Goal: Task Accomplishment & Management: Complete application form

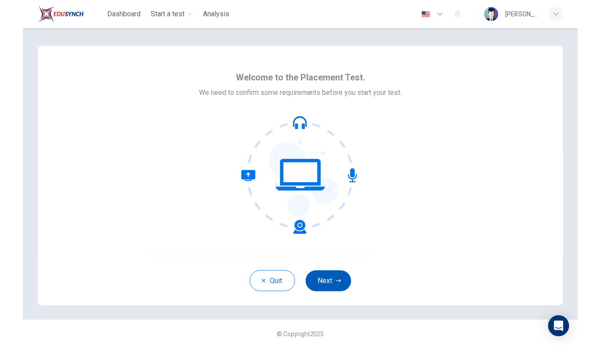
scroll to position [3, 0]
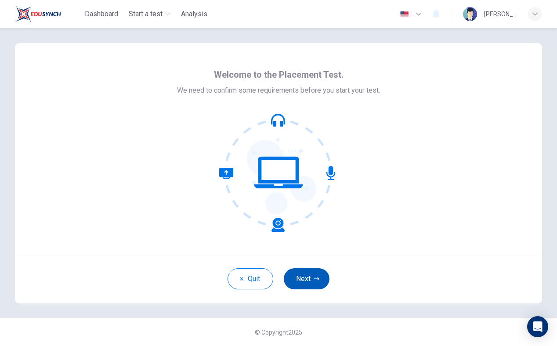
click at [302, 273] on button "Next" at bounding box center [307, 278] width 46 height 21
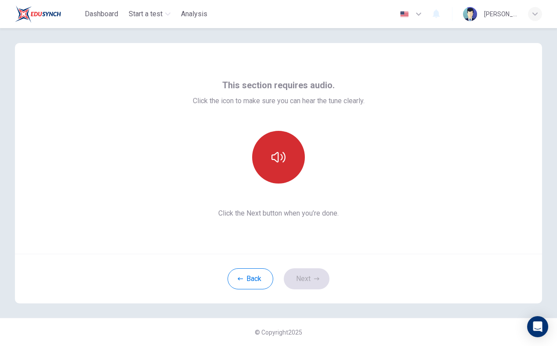
click at [286, 165] on button "button" at bounding box center [278, 157] width 53 height 53
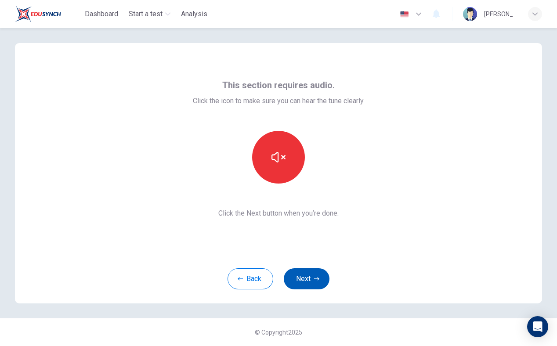
click at [305, 281] on button "Next" at bounding box center [307, 278] width 46 height 21
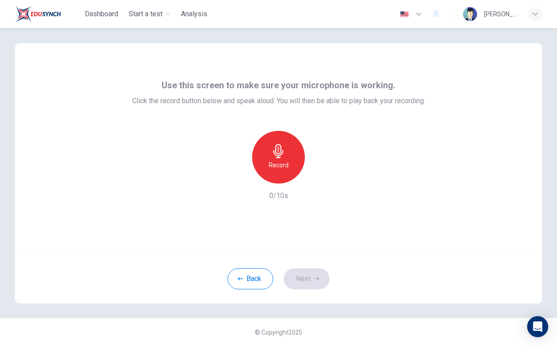
click at [276, 160] on h6 "Record" at bounding box center [279, 165] width 20 height 11
click at [319, 179] on icon "button" at bounding box center [318, 176] width 9 height 9
click at [238, 176] on icon "button" at bounding box center [237, 176] width 5 height 5
click at [276, 160] on h6 "Record" at bounding box center [279, 165] width 20 height 11
click at [321, 175] on icon "button" at bounding box center [318, 176] width 9 height 9
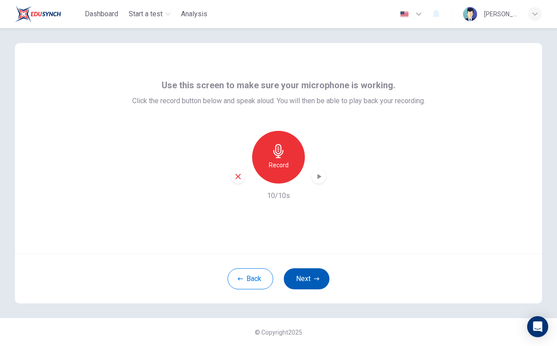
click at [294, 279] on button "Next" at bounding box center [307, 278] width 46 height 21
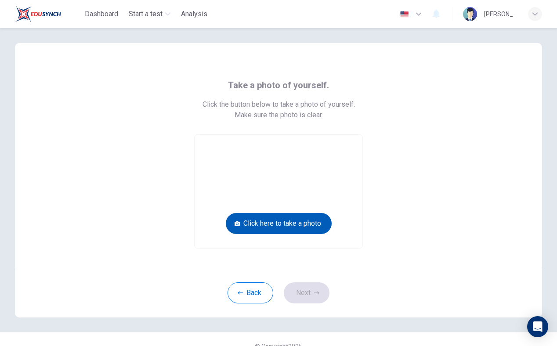
click at [280, 217] on button "Click here to take a photo" at bounding box center [279, 223] width 106 height 21
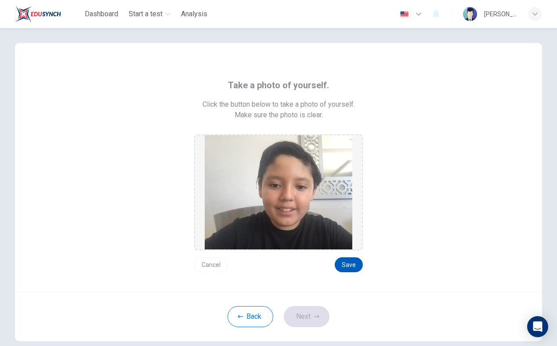
click at [354, 264] on button "Save" at bounding box center [349, 264] width 28 height 15
click at [314, 318] on icon "button" at bounding box center [316, 316] width 5 height 5
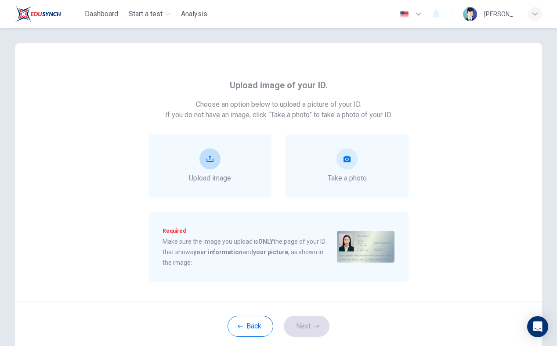
click at [214, 158] on button "upload" at bounding box center [209, 158] width 21 height 21
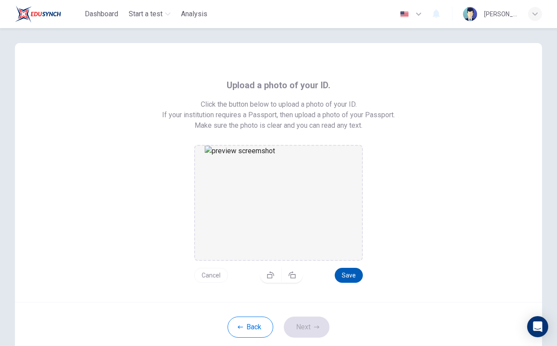
click at [350, 277] on button "Save" at bounding box center [349, 275] width 28 height 15
click at [257, 153] on img "drag and drop area" at bounding box center [279, 203] width 148 height 114
click at [347, 273] on button "Save" at bounding box center [349, 275] width 28 height 15
click at [386, 270] on div "Upload a photo of your ID. Click the button below to upload a photo of your ID.…" at bounding box center [278, 180] width 435 height 205
click at [347, 274] on button "Save" at bounding box center [349, 275] width 28 height 15
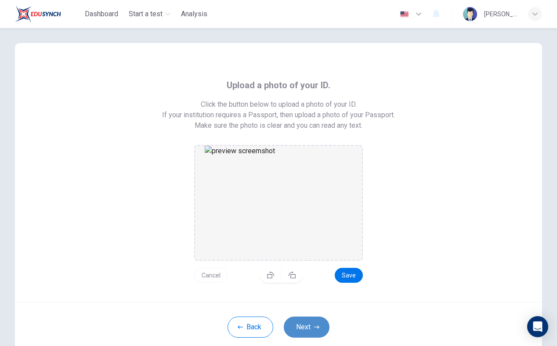
click at [317, 328] on icon "button" at bounding box center [316, 327] width 5 height 5
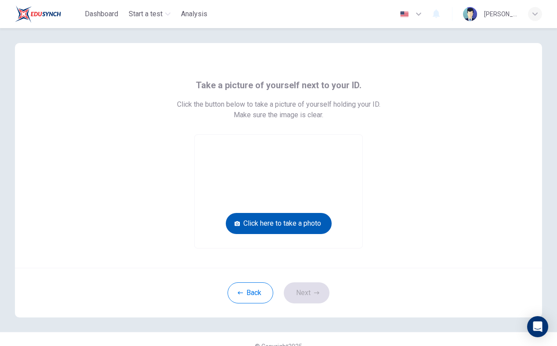
click at [302, 221] on button "Click here to take a photo" at bounding box center [279, 223] width 106 height 21
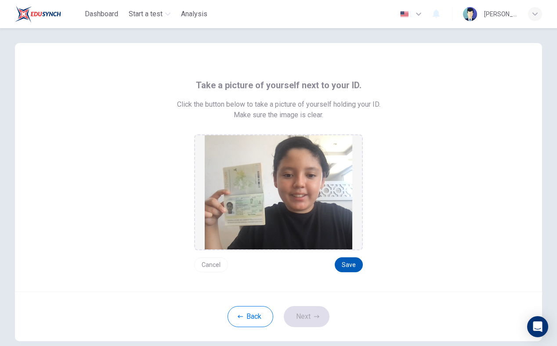
click at [344, 268] on button "Save" at bounding box center [349, 264] width 28 height 15
click at [310, 317] on button "Next" at bounding box center [307, 316] width 46 height 21
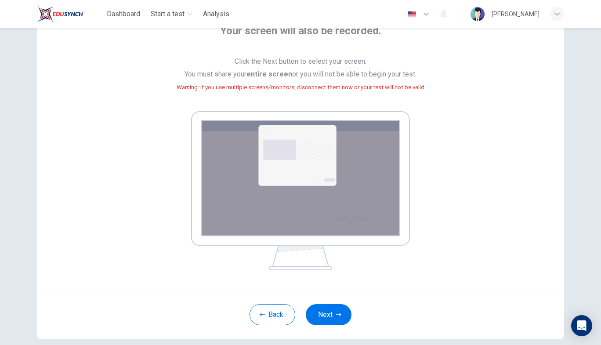
scroll to position [65, 0]
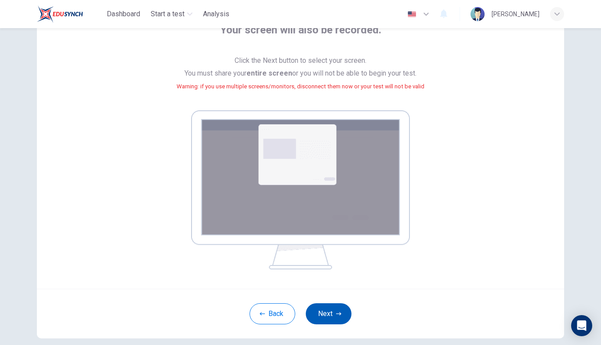
click at [335, 308] on button "Next" at bounding box center [329, 313] width 46 height 21
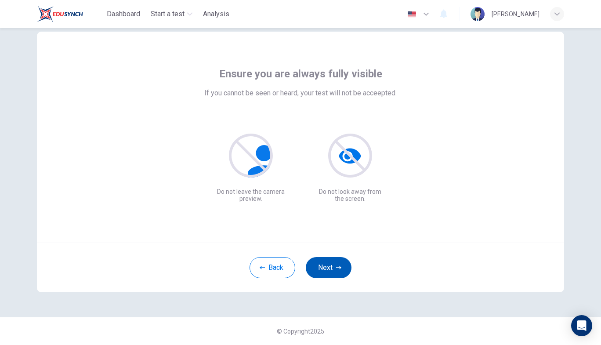
click at [337, 267] on icon "button" at bounding box center [338, 267] width 5 height 5
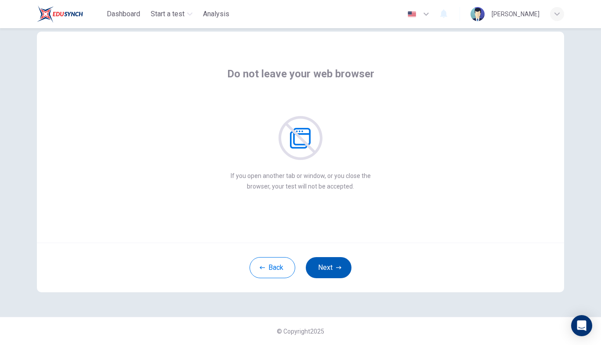
click at [326, 262] on button "Next" at bounding box center [329, 267] width 46 height 21
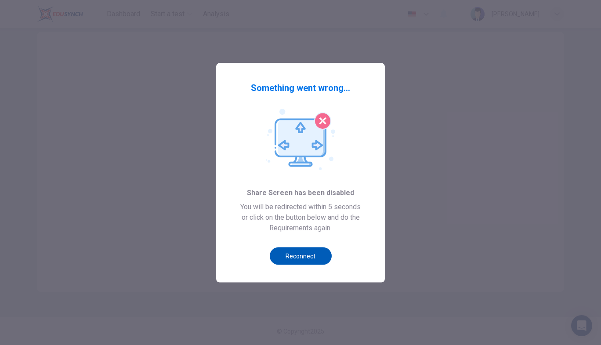
click at [291, 249] on button "Reconnect" at bounding box center [301, 256] width 62 height 18
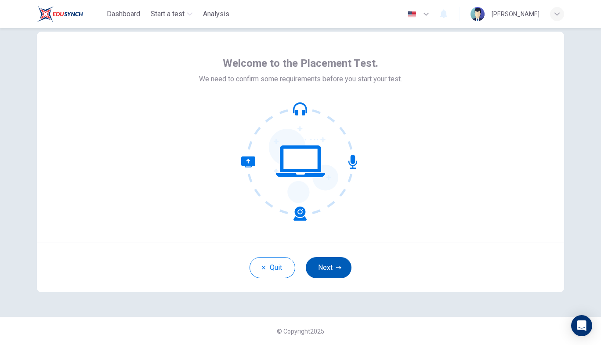
click at [324, 261] on button "Next" at bounding box center [329, 267] width 46 height 21
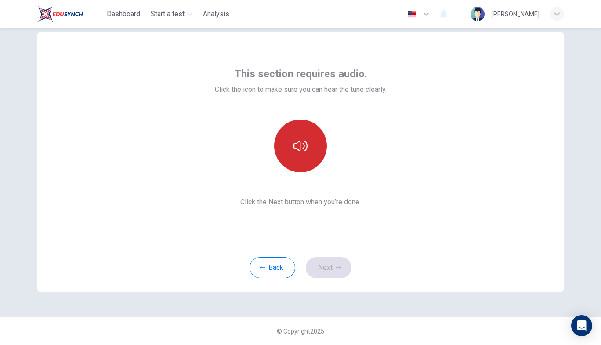
click at [299, 137] on button "button" at bounding box center [300, 145] width 53 height 53
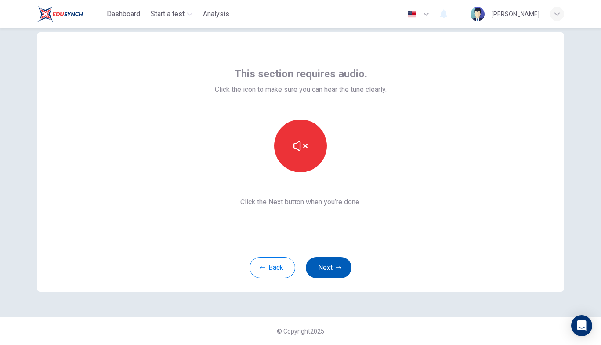
click at [325, 264] on button "Next" at bounding box center [329, 267] width 46 height 21
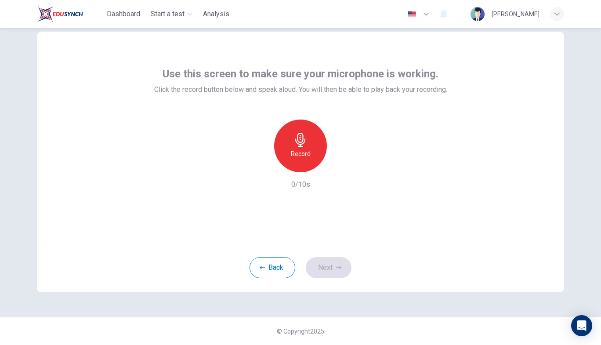
click at [308, 145] on div "Record" at bounding box center [300, 145] width 53 height 53
click at [335, 273] on button "Next" at bounding box center [329, 267] width 46 height 21
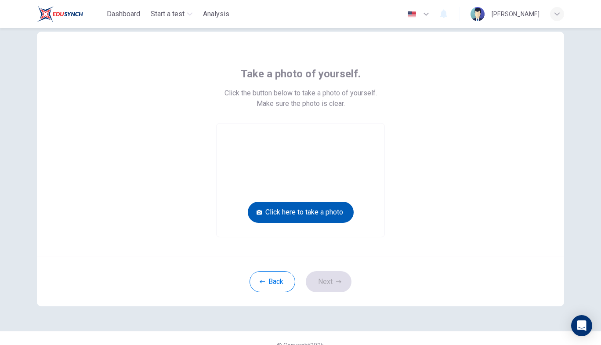
click at [317, 212] on button "Click here to take a photo" at bounding box center [301, 212] width 106 height 21
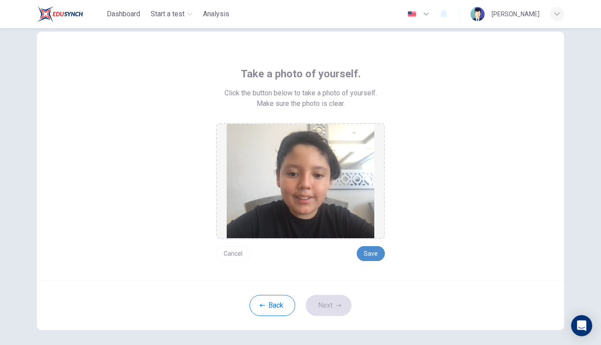
click at [374, 253] on button "Save" at bounding box center [371, 253] width 28 height 15
click at [334, 316] on div "Back Next" at bounding box center [300, 305] width 527 height 50
click at [334, 302] on button "Next" at bounding box center [329, 305] width 46 height 21
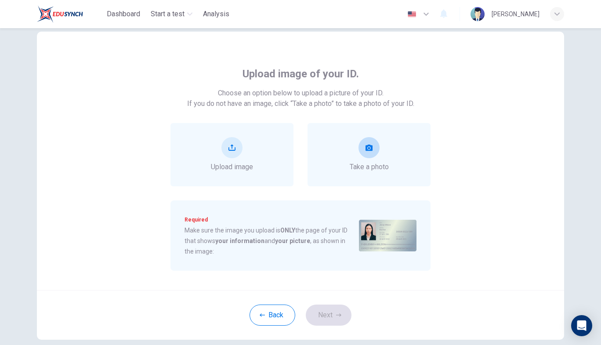
click at [362, 143] on button "take photo" at bounding box center [368, 147] width 21 height 21
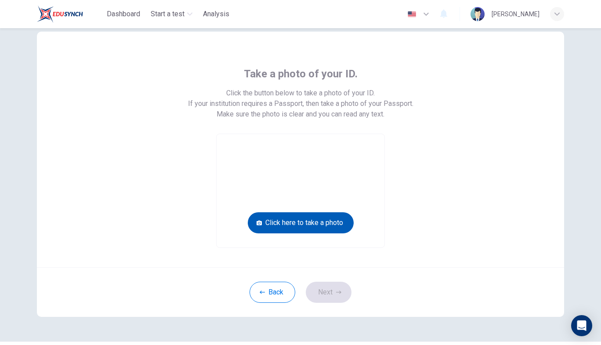
click at [296, 214] on button "Click here to take a photo" at bounding box center [301, 222] width 106 height 21
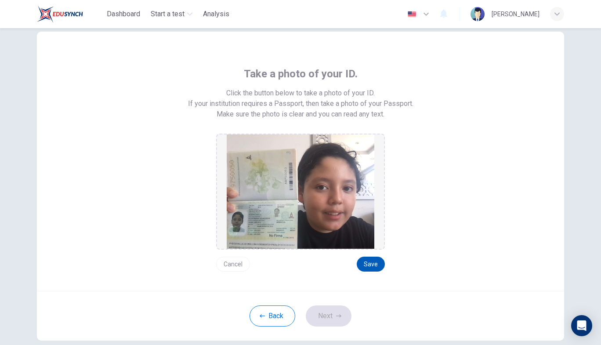
click at [368, 262] on button "Save" at bounding box center [371, 263] width 28 height 15
click at [325, 317] on button "Next" at bounding box center [329, 315] width 46 height 21
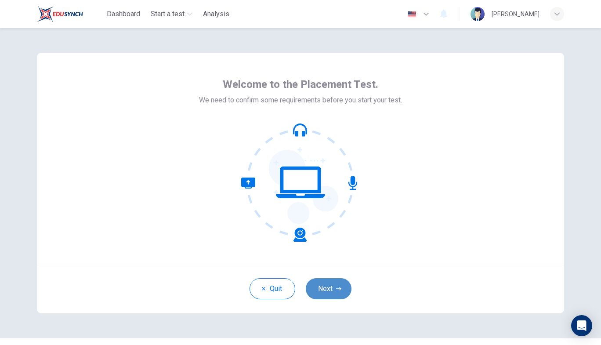
click at [338, 293] on button "Next" at bounding box center [329, 288] width 46 height 21
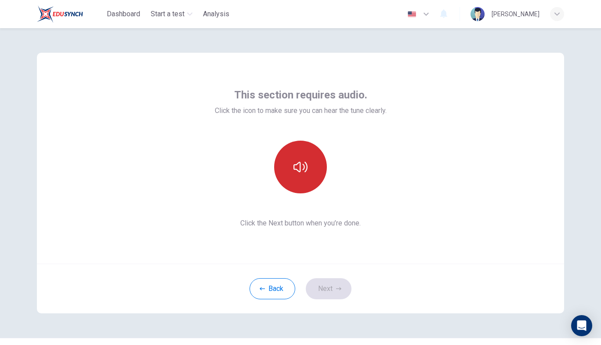
click at [307, 186] on button "button" at bounding box center [300, 167] width 53 height 53
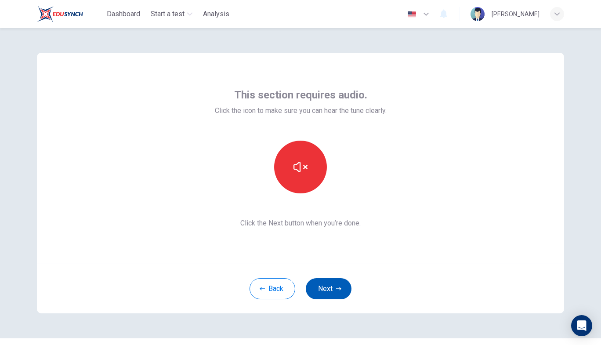
click at [323, 298] on button "Next" at bounding box center [329, 288] width 46 height 21
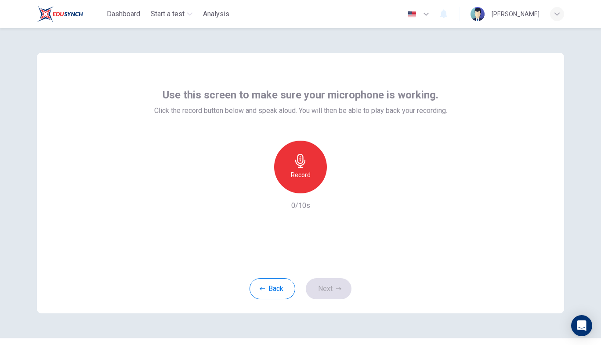
click at [309, 179] on h6 "Record" at bounding box center [301, 175] width 20 height 11
click at [334, 290] on button "Next" at bounding box center [329, 288] width 46 height 21
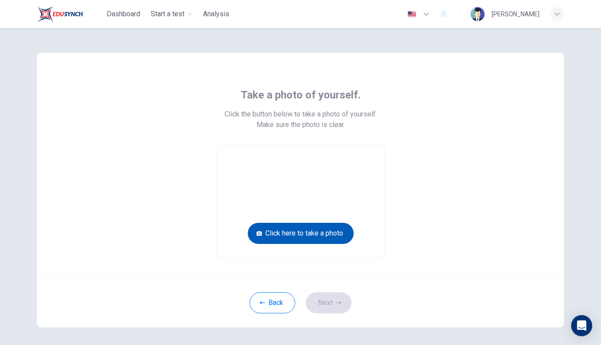
click at [315, 235] on button "Click here to take a photo" at bounding box center [301, 233] width 106 height 21
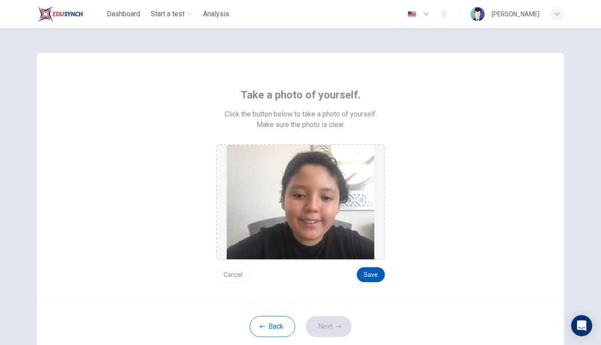
click at [374, 273] on button "Save" at bounding box center [371, 274] width 28 height 15
click at [333, 318] on button "Next" at bounding box center [329, 326] width 46 height 21
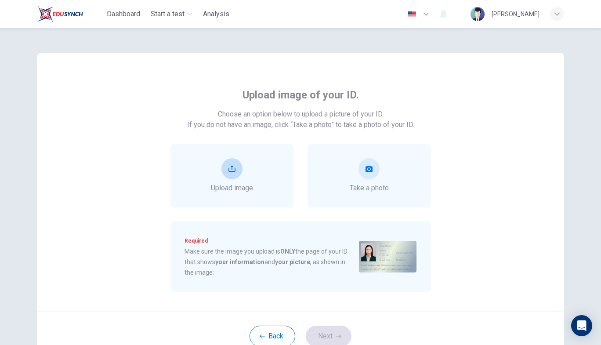
click at [268, 186] on div "Upload image" at bounding box center [231, 175] width 123 height 63
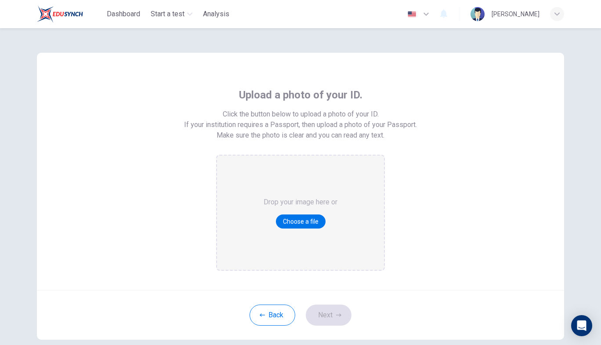
click at [241, 15] on div "Dashboard Start a test Analysis English en ​ Roberto Molina" at bounding box center [300, 14] width 527 height 28
drag, startPoint x: 191, startPoint y: 42, endPoint x: 190, endPoint y: -31, distance: 73.3
click at [190, 0] on html "Dashboard Start a test Analysis English en ​ Roberto Molina Upload a photo of y…" at bounding box center [300, 172] width 601 height 345
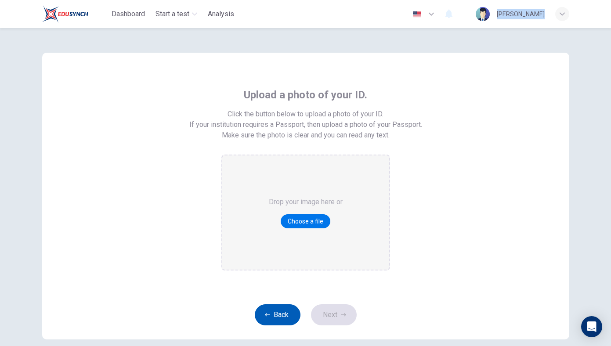
click at [274, 319] on button "Back" at bounding box center [278, 314] width 46 height 21
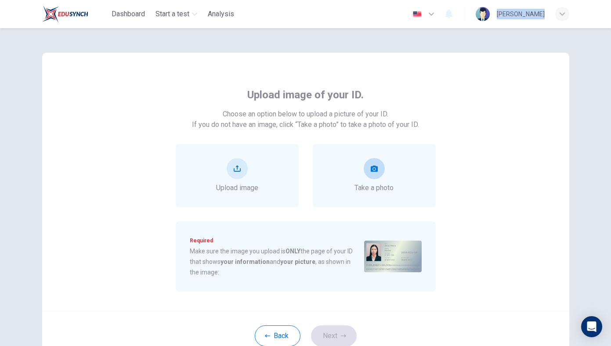
click at [356, 171] on div "Take a photo" at bounding box center [373, 175] width 39 height 35
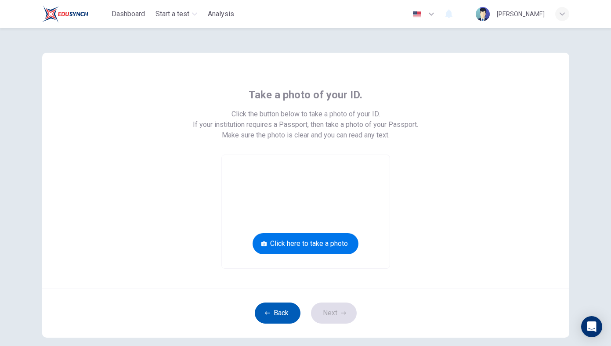
click at [274, 315] on button "Back" at bounding box center [278, 313] width 46 height 21
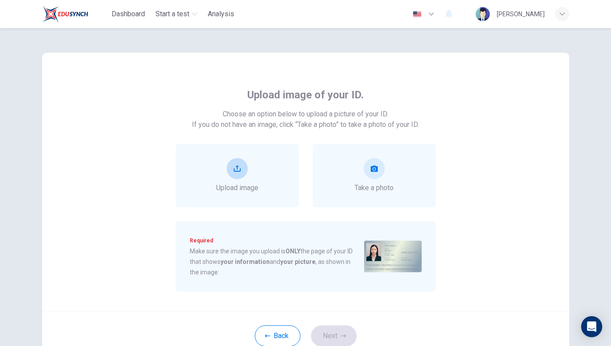
click at [271, 187] on div "Upload image" at bounding box center [237, 175] width 123 height 63
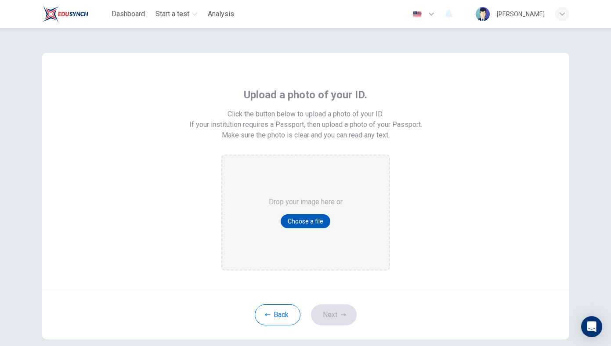
click at [307, 221] on button "Choose a file" at bounding box center [306, 221] width 50 height 14
click at [313, 219] on button "Choose a file" at bounding box center [306, 221] width 50 height 14
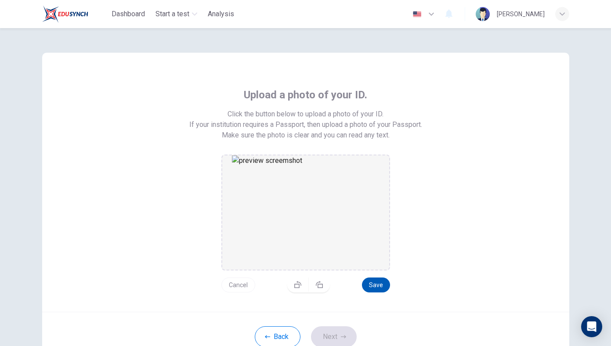
click at [376, 287] on button "Save" at bounding box center [376, 285] width 28 height 15
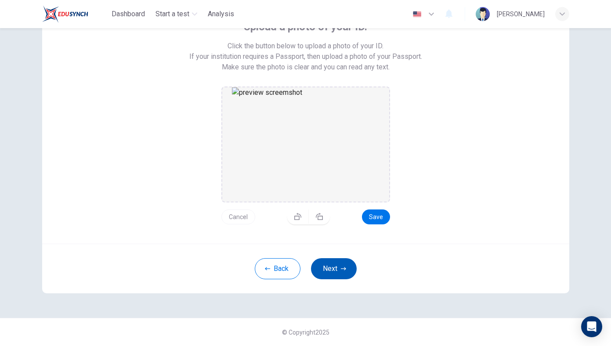
click at [335, 269] on button "Next" at bounding box center [334, 268] width 46 height 21
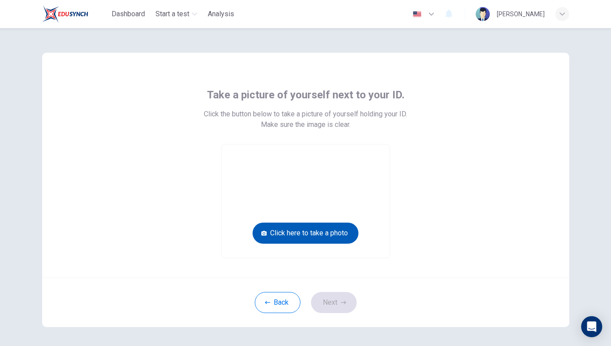
click at [339, 227] on button "Click here to take a photo" at bounding box center [306, 233] width 106 height 21
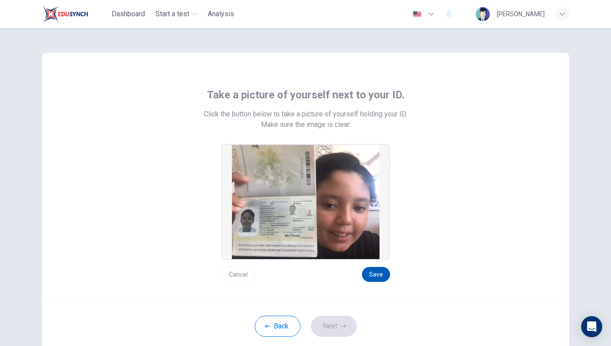
click at [381, 274] on button "Save" at bounding box center [376, 274] width 28 height 15
click at [335, 326] on button "Next" at bounding box center [334, 326] width 46 height 21
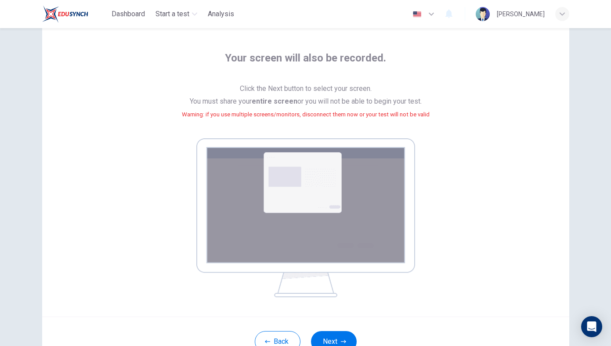
scroll to position [37, 0]
click at [325, 336] on button "Next" at bounding box center [334, 341] width 46 height 21
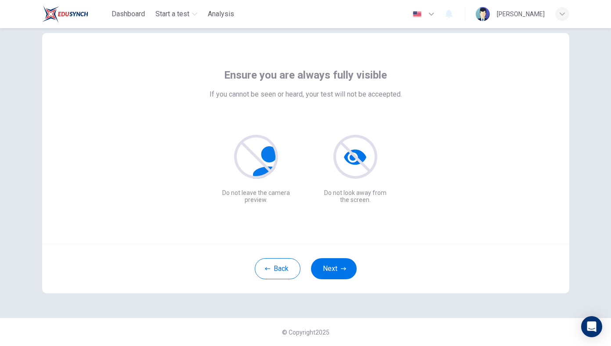
scroll to position [20, 0]
click at [327, 271] on button "Next" at bounding box center [334, 268] width 46 height 21
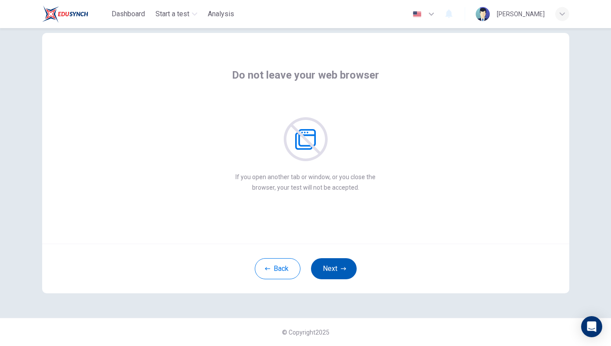
click at [344, 263] on button "Next" at bounding box center [334, 268] width 46 height 21
click at [344, 269] on icon "button" at bounding box center [343, 268] width 5 height 3
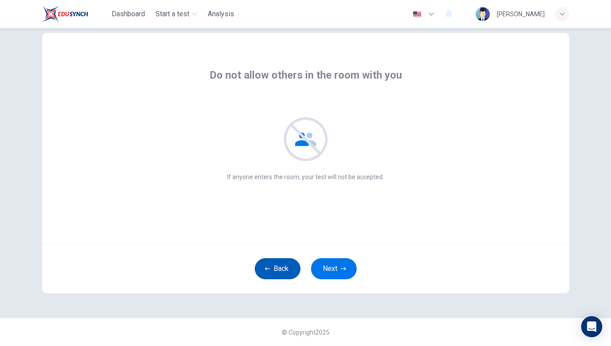
click at [286, 267] on button "Back" at bounding box center [278, 268] width 46 height 21
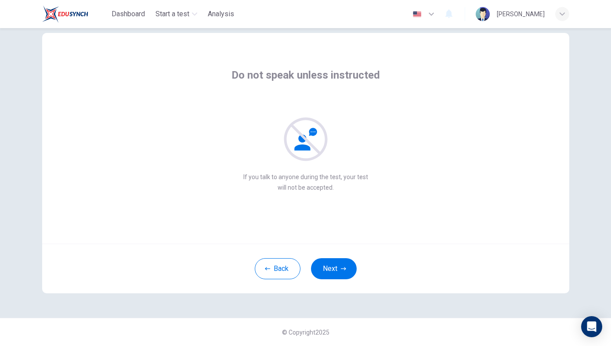
click at [227, 124] on div "Do not speak unless instructed If you talk to anyone during the test, your test…" at bounding box center [305, 130] width 397 height 125
click at [334, 266] on button "Next" at bounding box center [334, 268] width 46 height 21
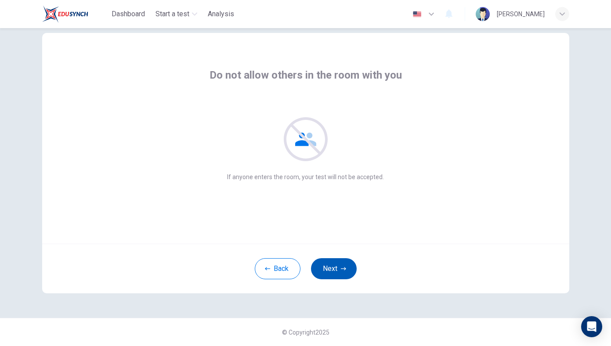
click at [334, 266] on button "Next" at bounding box center [334, 268] width 46 height 21
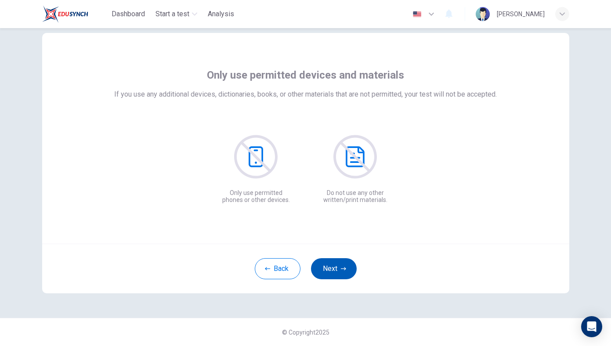
click at [334, 266] on button "Next" at bounding box center [334, 268] width 46 height 21
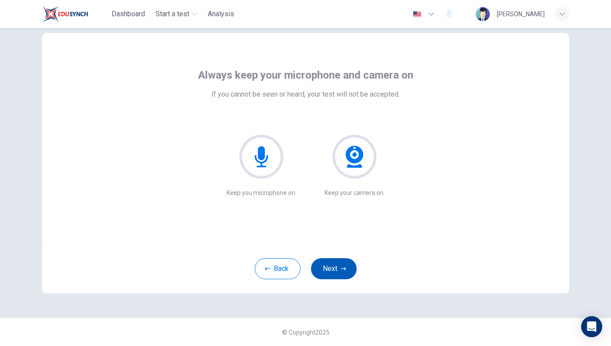
click at [334, 265] on button "Next" at bounding box center [334, 268] width 46 height 21
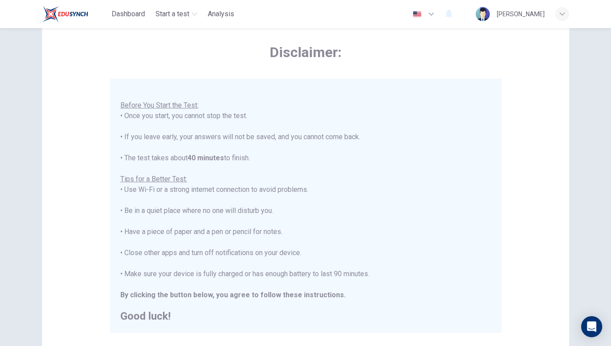
scroll to position [34, 0]
drag, startPoint x: 141, startPoint y: 235, endPoint x: 168, endPoint y: 238, distance: 26.5
click at [168, 238] on div "You are about to start a Placement Test . Before You Start the Test: • Once you…" at bounding box center [305, 200] width 371 height 242
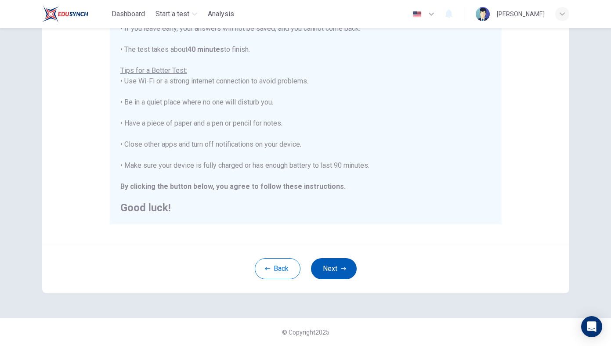
click at [333, 264] on button "Next" at bounding box center [334, 268] width 46 height 21
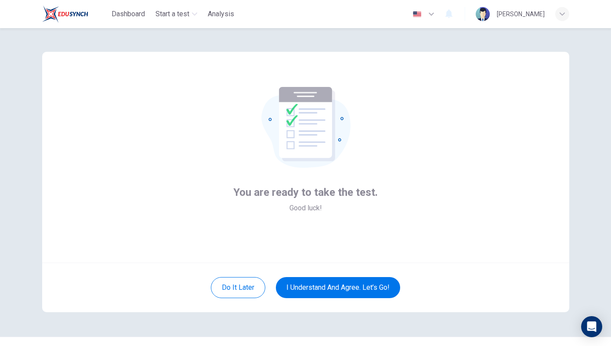
scroll to position [0, 0]
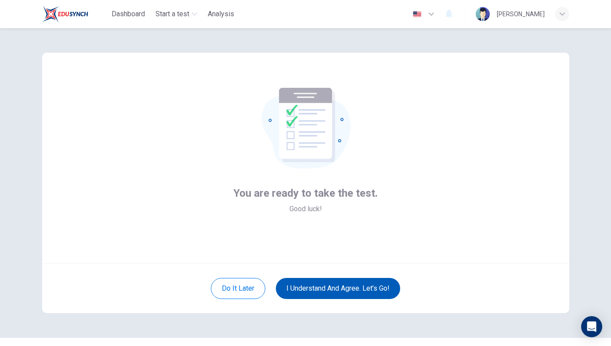
click at [336, 286] on button "I understand and agree. Let’s go!" at bounding box center [338, 288] width 124 height 21
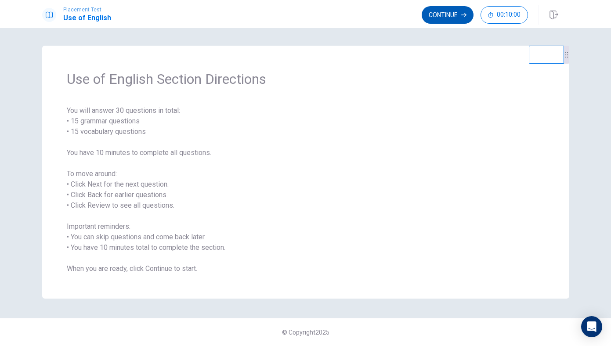
click at [454, 7] on button "Continue" at bounding box center [448, 15] width 52 height 18
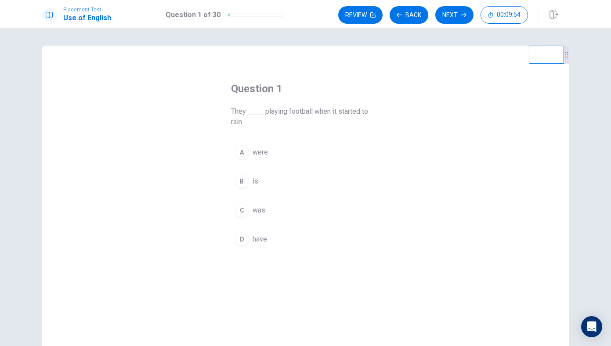
click at [246, 148] on div "A" at bounding box center [242, 152] width 14 height 14
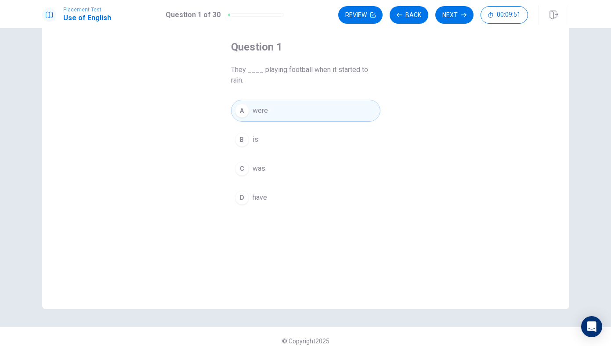
scroll to position [25, 0]
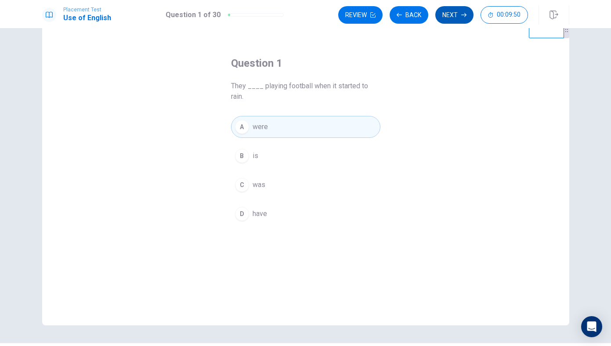
click at [450, 13] on button "Next" at bounding box center [454, 15] width 38 height 18
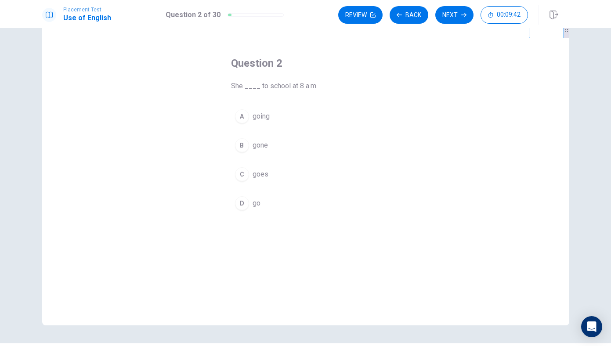
click at [242, 201] on div "D" at bounding box center [242, 203] width 14 height 14
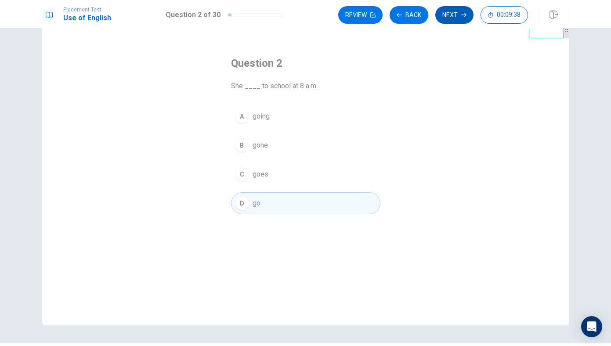
click at [461, 17] on icon "button" at bounding box center [463, 14] width 5 height 5
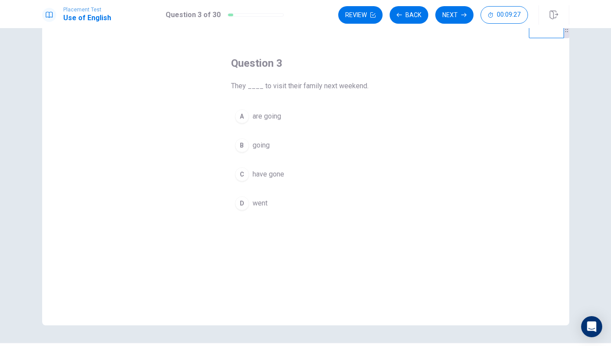
click at [263, 124] on button "A are going" at bounding box center [305, 116] width 149 height 22
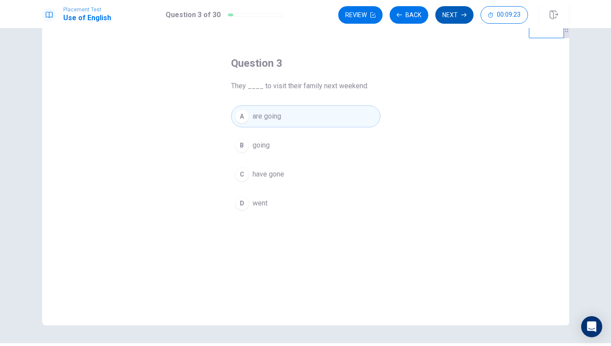
click at [446, 18] on button "Next" at bounding box center [454, 15] width 38 height 18
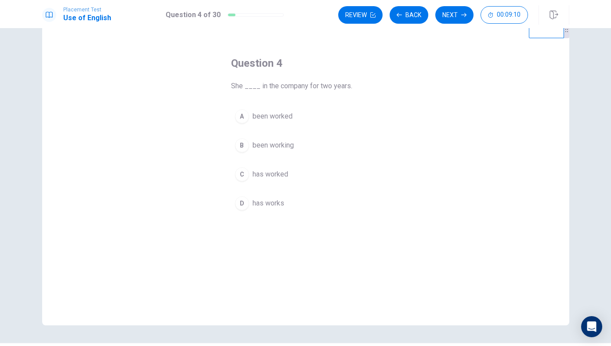
click at [249, 177] on button "C has worked" at bounding box center [305, 174] width 149 height 22
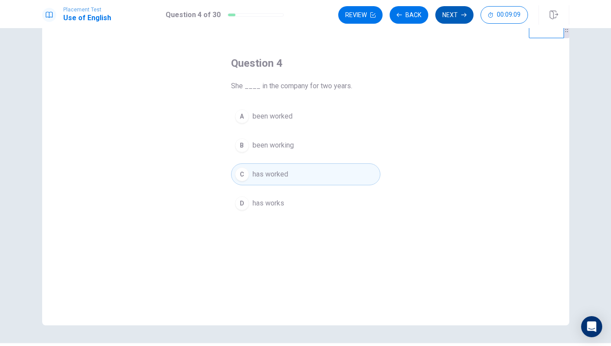
click at [459, 18] on button "Next" at bounding box center [454, 15] width 38 height 18
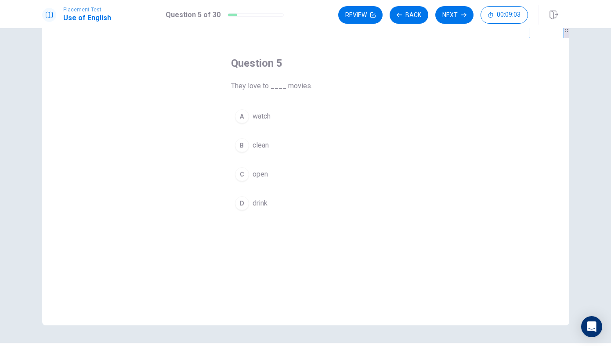
click at [257, 116] on span "watch" at bounding box center [262, 116] width 18 height 11
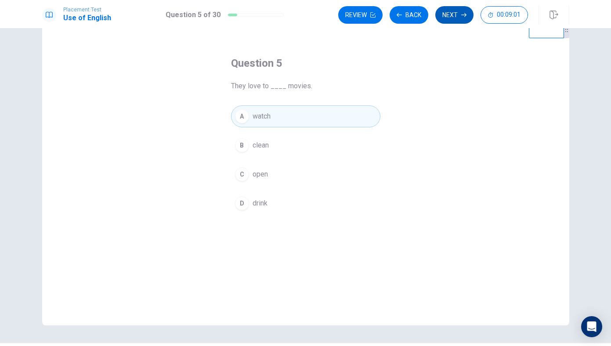
click at [462, 18] on button "Next" at bounding box center [454, 15] width 38 height 18
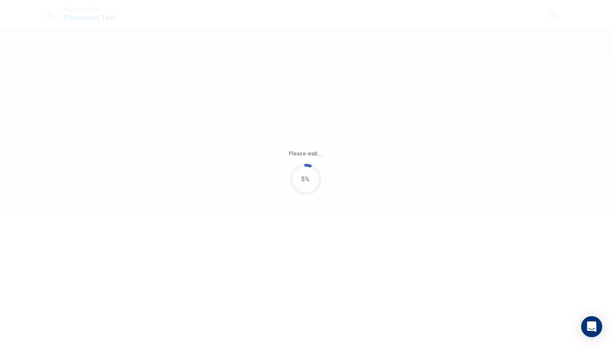
scroll to position [0, 0]
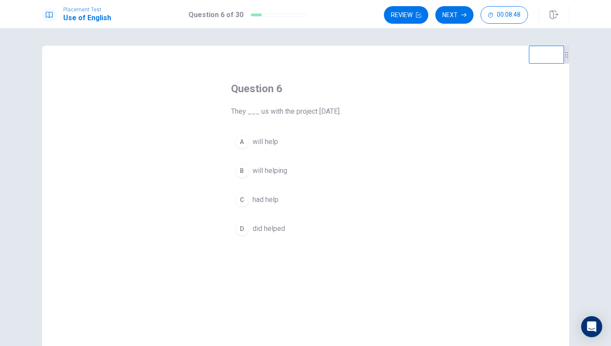
click at [270, 143] on span "will help" at bounding box center [265, 142] width 25 height 11
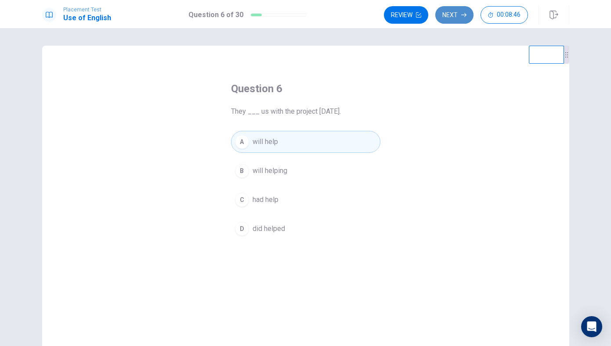
click at [458, 12] on button "Next" at bounding box center [454, 15] width 38 height 18
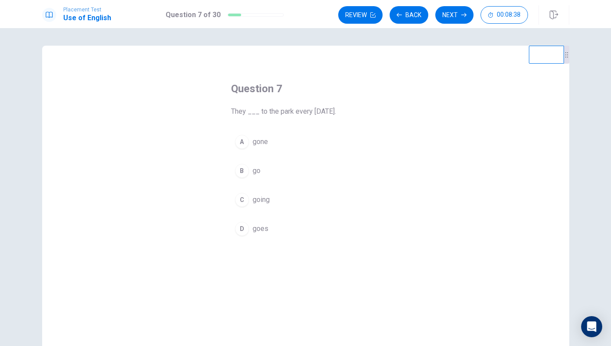
click at [249, 171] on button "B go" at bounding box center [305, 171] width 149 height 22
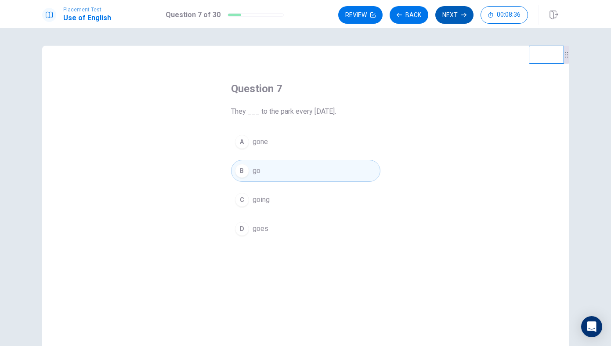
click at [462, 15] on icon "button" at bounding box center [463, 14] width 5 height 5
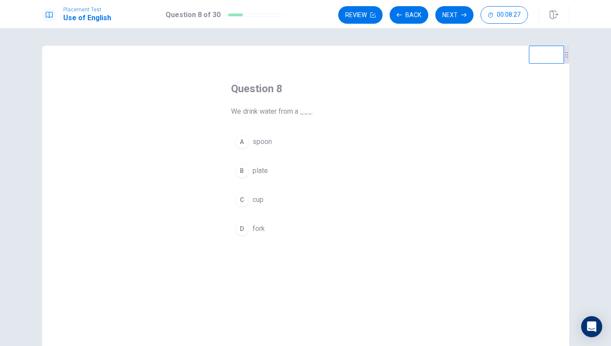
click at [247, 201] on div "C" at bounding box center [242, 200] width 14 height 14
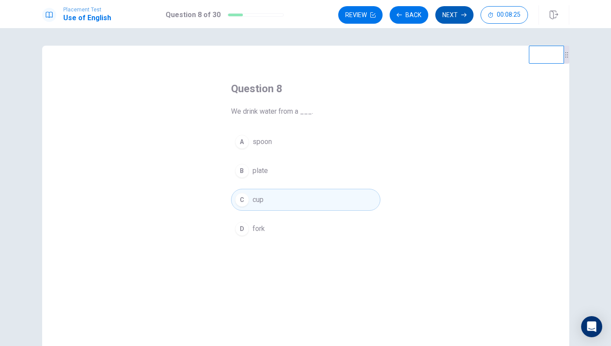
click at [448, 10] on button "Next" at bounding box center [454, 15] width 38 height 18
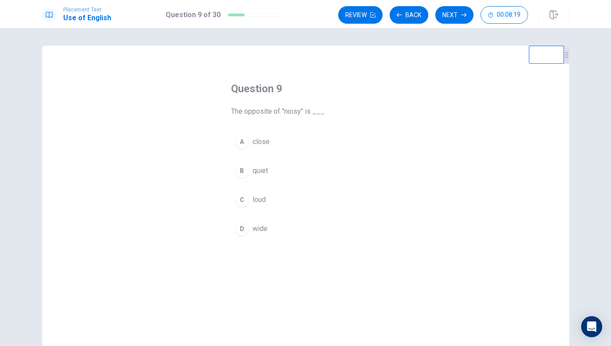
click at [268, 171] on button "B quiet" at bounding box center [305, 171] width 149 height 22
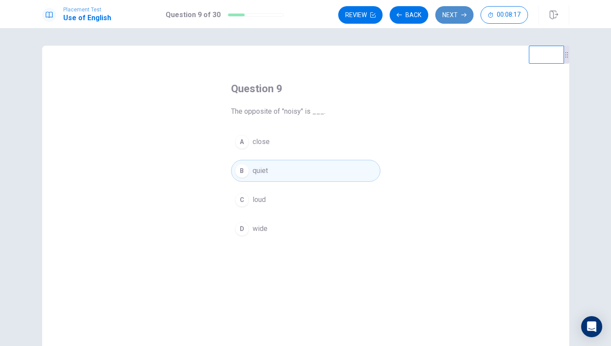
click at [464, 15] on icon "button" at bounding box center [463, 14] width 5 height 5
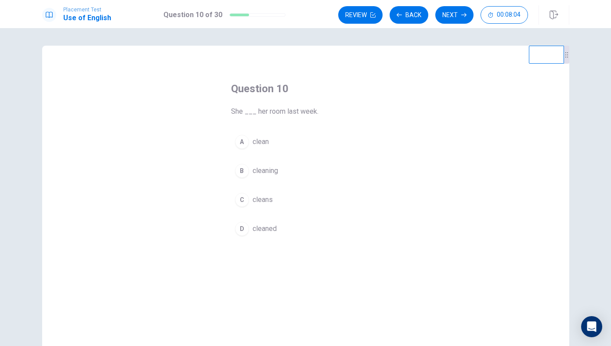
click at [255, 224] on span "cleaned" at bounding box center [265, 229] width 24 height 11
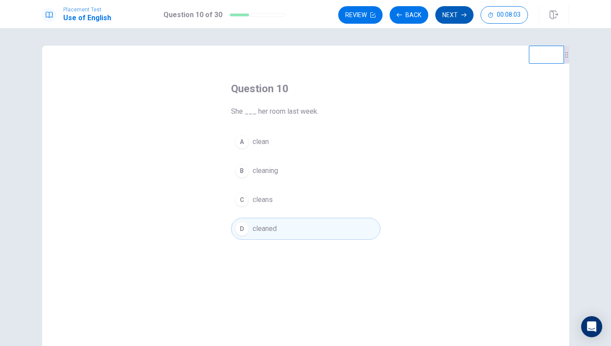
click at [463, 15] on icon "button" at bounding box center [463, 14] width 5 height 5
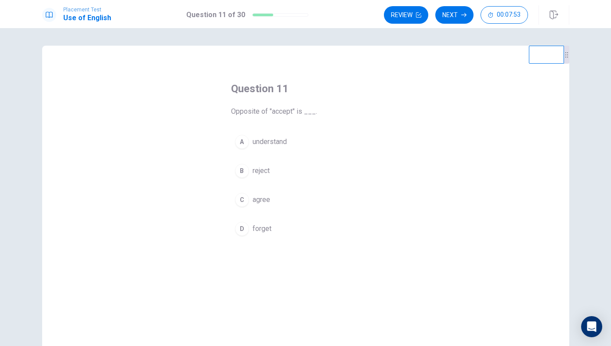
click at [269, 173] on span "reject" at bounding box center [261, 171] width 17 height 11
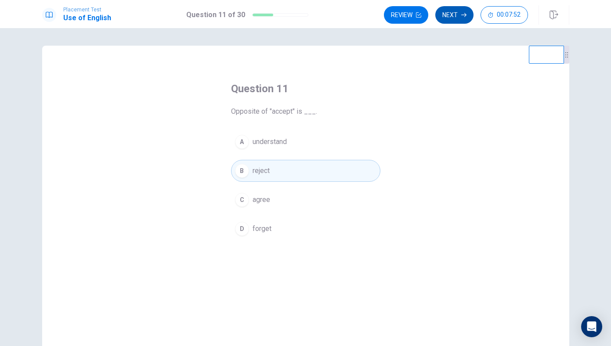
click at [459, 16] on button "Next" at bounding box center [454, 15] width 38 height 18
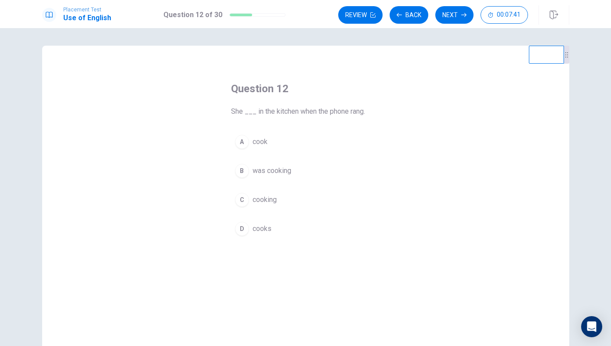
click at [271, 167] on span "was cooking" at bounding box center [272, 171] width 39 height 11
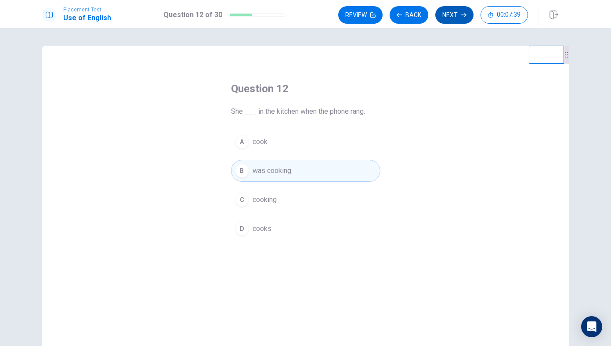
click at [461, 7] on button "Next" at bounding box center [454, 15] width 38 height 18
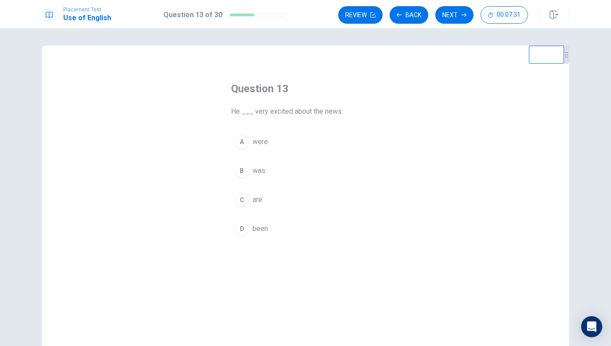
click at [260, 174] on span "was" at bounding box center [259, 171] width 13 height 11
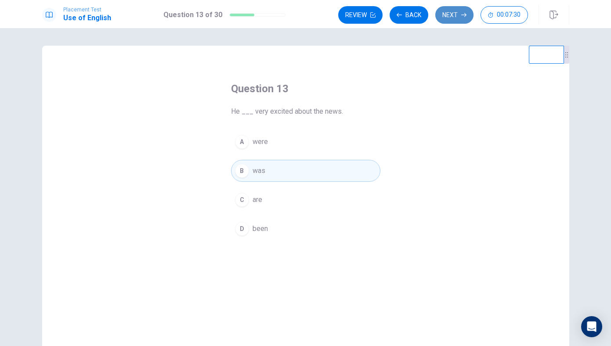
click at [456, 22] on button "Next" at bounding box center [454, 15] width 38 height 18
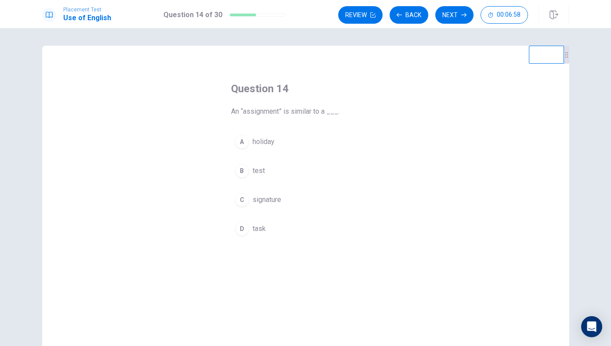
click at [240, 224] on div "D" at bounding box center [242, 229] width 14 height 14
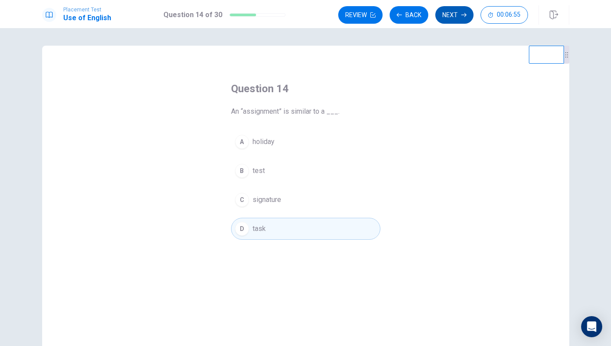
click at [449, 20] on button "Next" at bounding box center [454, 15] width 38 height 18
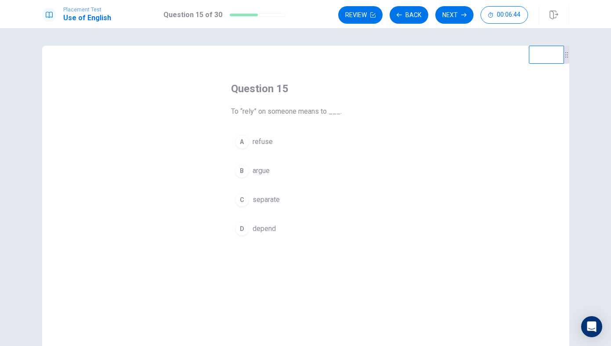
click at [255, 170] on span "argue" at bounding box center [261, 171] width 17 height 11
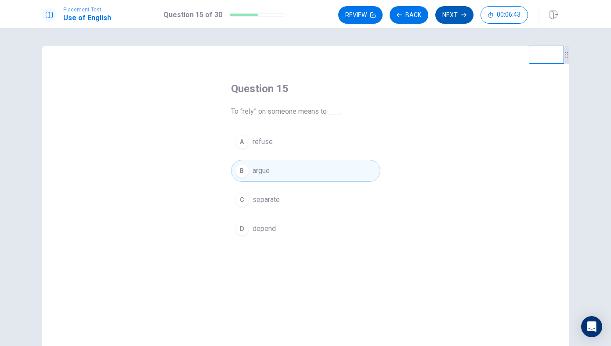
click at [453, 18] on button "Next" at bounding box center [454, 15] width 38 height 18
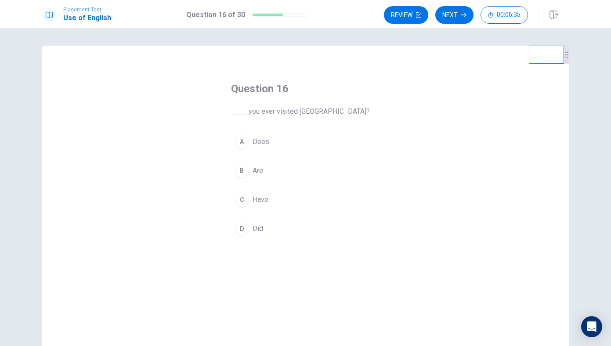
click at [250, 192] on button "C Have" at bounding box center [305, 200] width 149 height 22
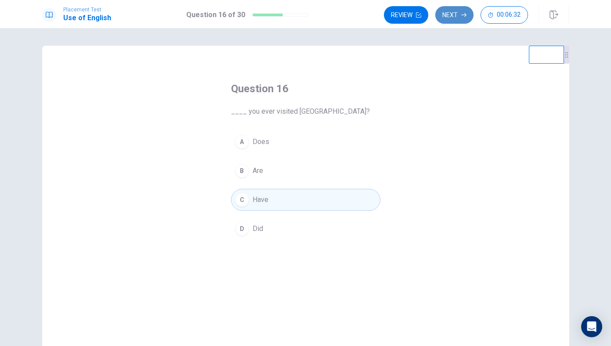
click at [447, 12] on button "Next" at bounding box center [454, 15] width 38 height 18
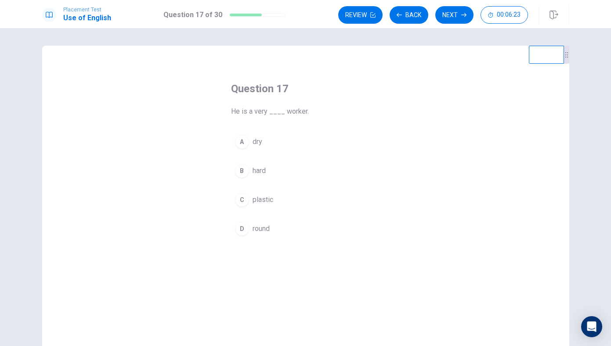
click at [260, 163] on button "B hard" at bounding box center [305, 171] width 149 height 22
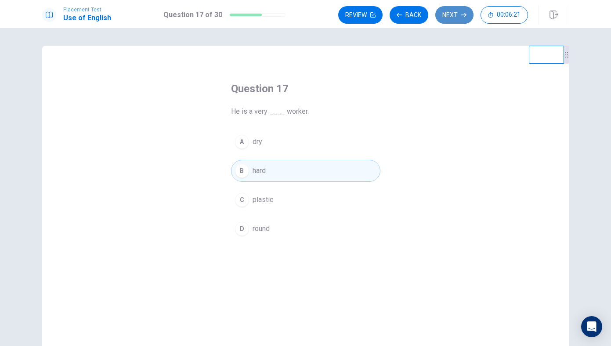
click at [462, 13] on icon "button" at bounding box center [463, 14] width 5 height 5
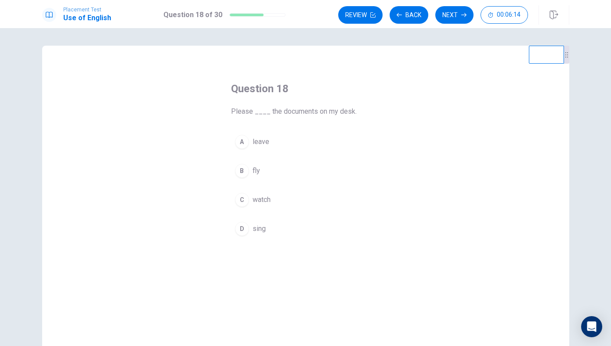
click at [283, 142] on button "A leave" at bounding box center [305, 142] width 149 height 22
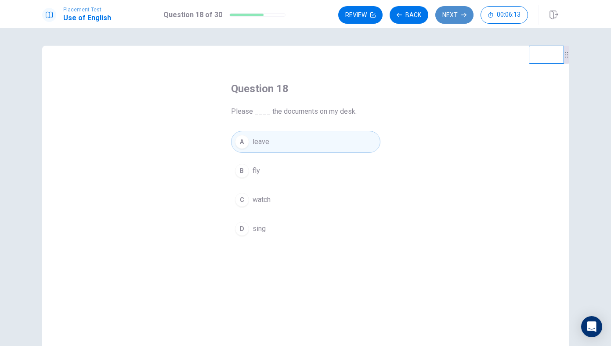
click at [458, 13] on button "Next" at bounding box center [454, 15] width 38 height 18
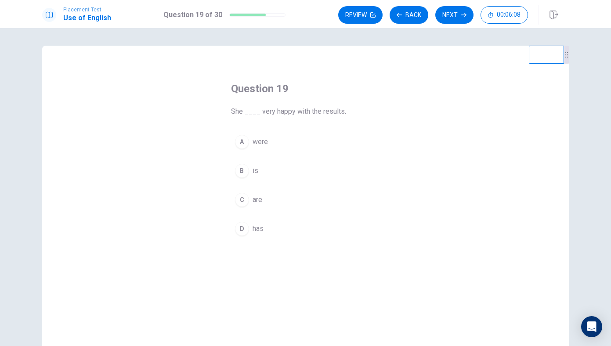
click at [254, 166] on span "is" at bounding box center [256, 171] width 6 height 11
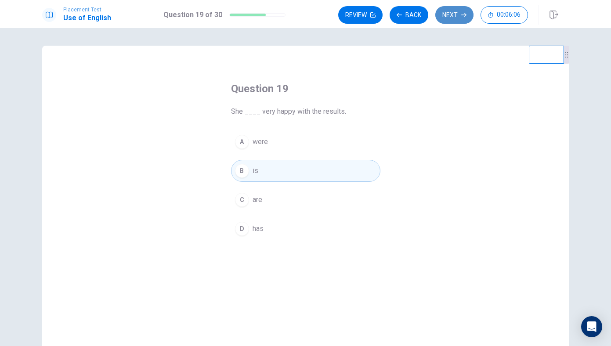
click at [464, 8] on button "Next" at bounding box center [454, 15] width 38 height 18
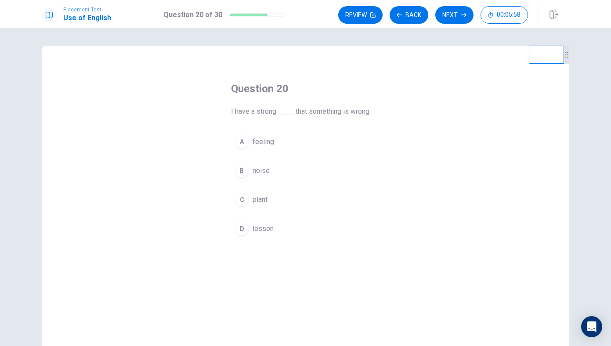
click at [271, 141] on span "feeling" at bounding box center [264, 142] width 22 height 11
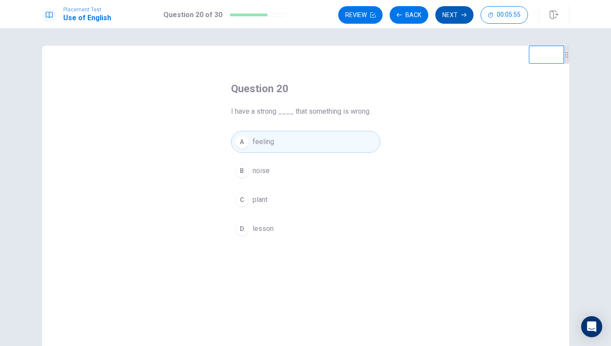
click at [451, 18] on button "Next" at bounding box center [454, 15] width 38 height 18
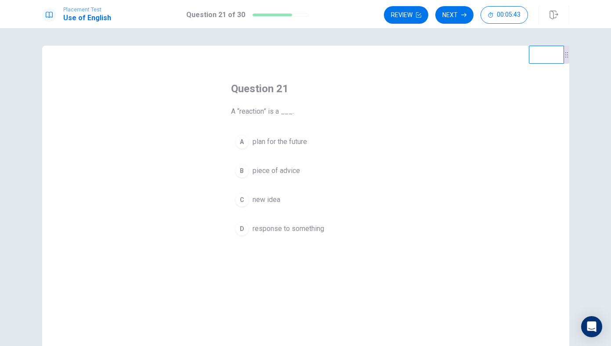
click at [288, 237] on button "D response to something" at bounding box center [305, 229] width 149 height 22
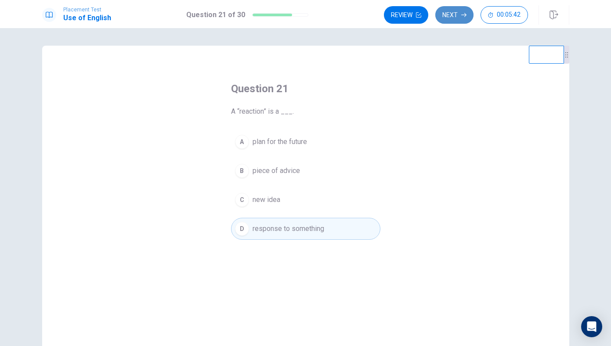
click at [456, 10] on button "Next" at bounding box center [454, 15] width 38 height 18
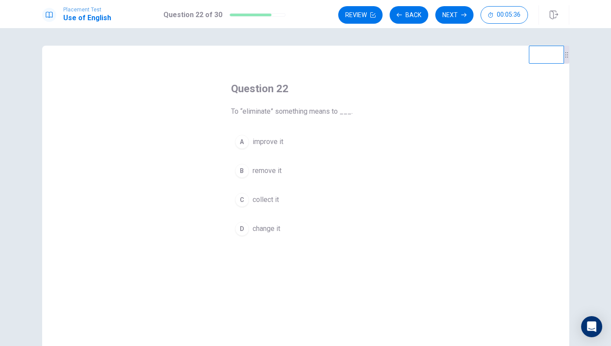
click at [264, 180] on button "B remove it" at bounding box center [305, 171] width 149 height 22
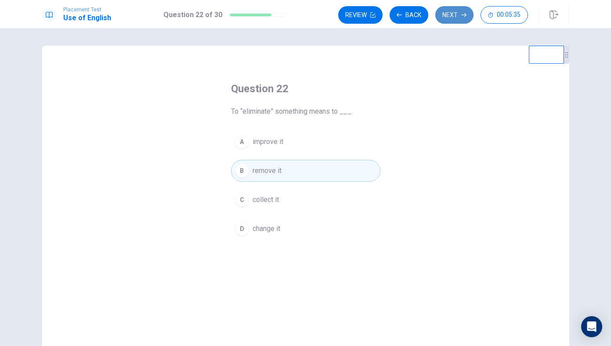
click at [449, 16] on button "Next" at bounding box center [454, 15] width 38 height 18
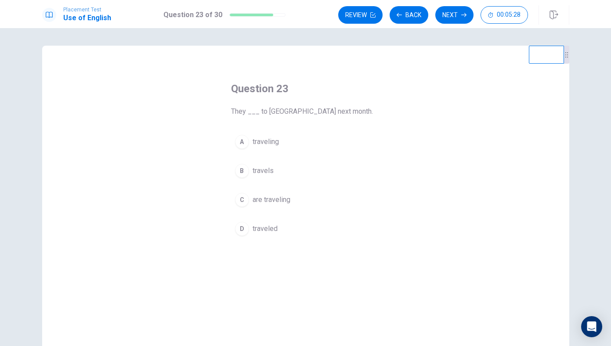
click at [268, 200] on span "are traveling" at bounding box center [272, 200] width 38 height 11
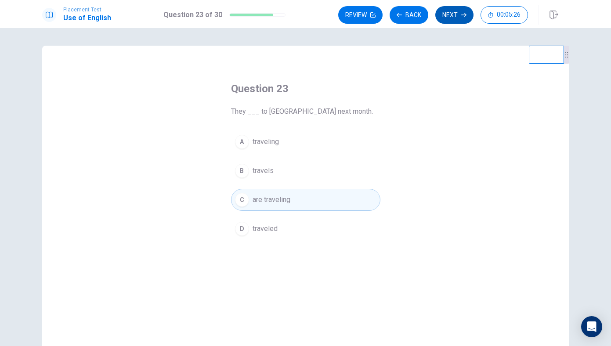
click at [464, 15] on icon "button" at bounding box center [463, 14] width 5 height 5
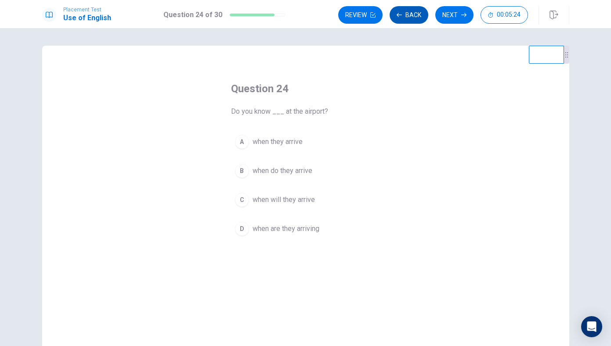
click at [409, 20] on button "Back" at bounding box center [409, 15] width 39 height 18
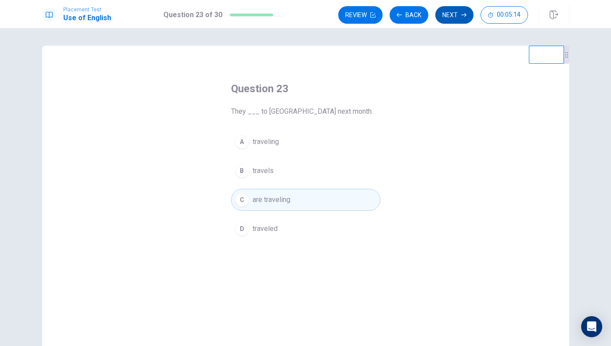
click at [460, 14] on button "Next" at bounding box center [454, 15] width 38 height 18
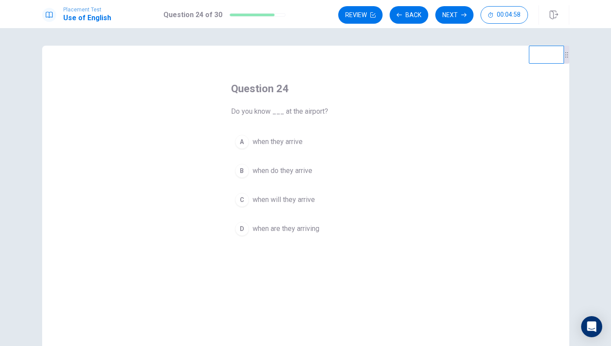
click at [300, 148] on button "A when they arrive" at bounding box center [305, 142] width 149 height 22
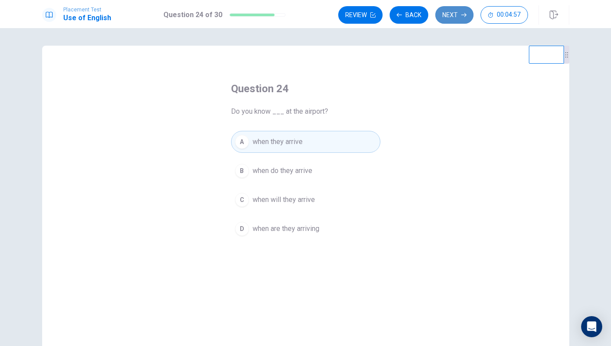
click at [460, 13] on button "Next" at bounding box center [454, 15] width 38 height 18
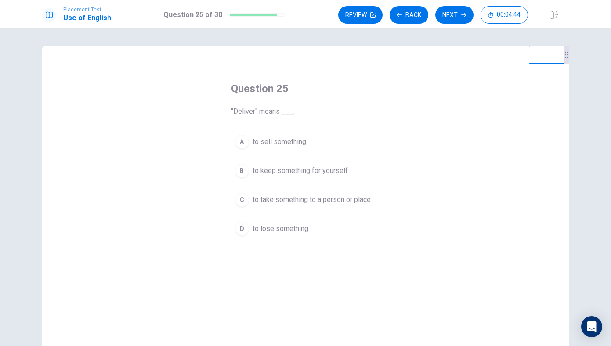
click at [319, 199] on span "to take something to a person or place" at bounding box center [312, 200] width 118 height 11
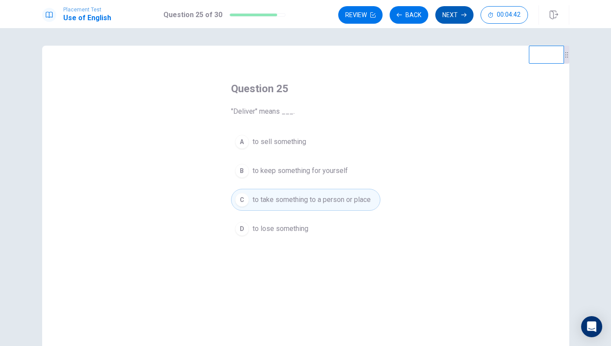
click at [458, 19] on button "Next" at bounding box center [454, 15] width 38 height 18
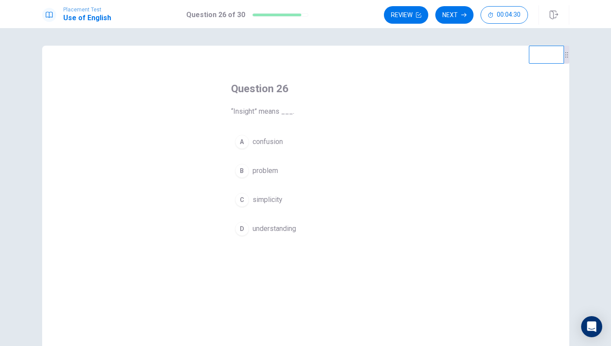
click at [263, 142] on span "confusion" at bounding box center [268, 142] width 30 height 11
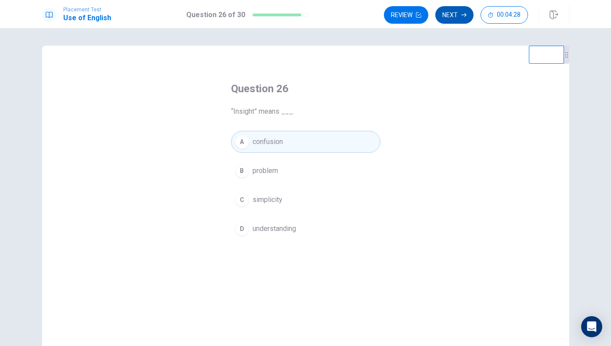
click at [457, 12] on button "Next" at bounding box center [454, 15] width 38 height 18
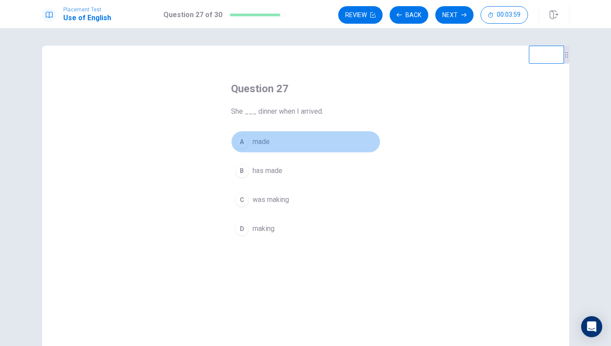
click at [253, 136] on button "A made" at bounding box center [305, 142] width 149 height 22
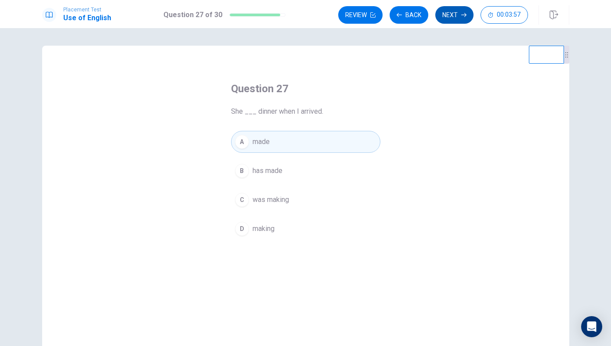
click at [460, 18] on button "Next" at bounding box center [454, 15] width 38 height 18
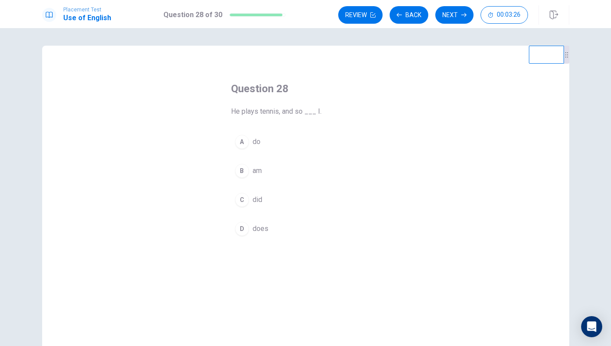
click at [251, 200] on button "C did" at bounding box center [305, 200] width 149 height 22
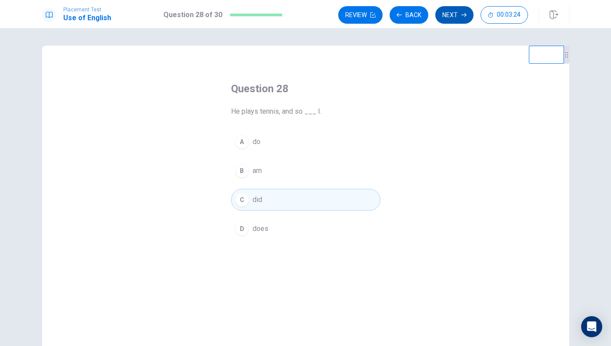
click at [457, 9] on button "Next" at bounding box center [454, 15] width 38 height 18
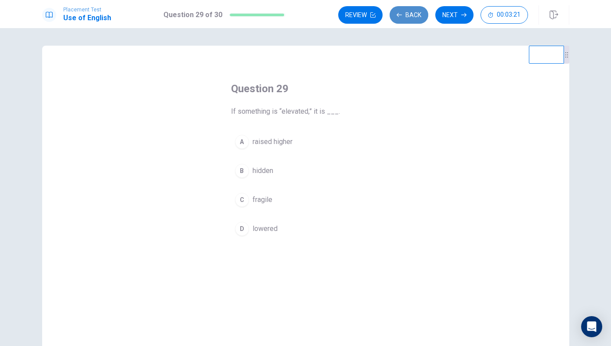
click at [415, 11] on button "Back" at bounding box center [409, 15] width 39 height 18
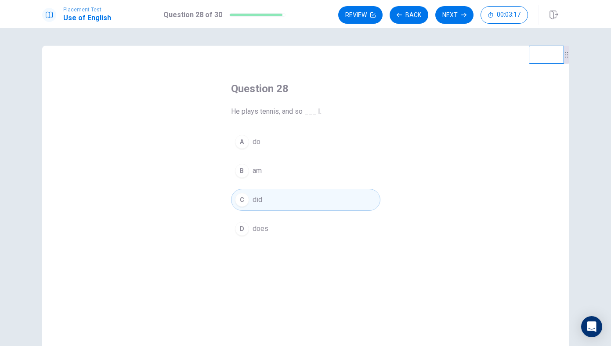
click at [270, 144] on button "A do" at bounding box center [305, 142] width 149 height 22
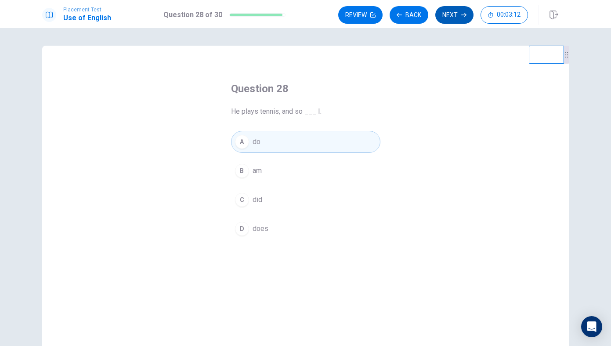
click at [455, 18] on button "Next" at bounding box center [454, 15] width 38 height 18
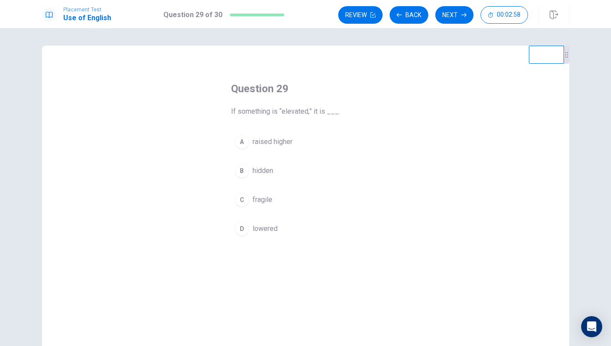
click at [287, 140] on span "raised higher" at bounding box center [273, 142] width 40 height 11
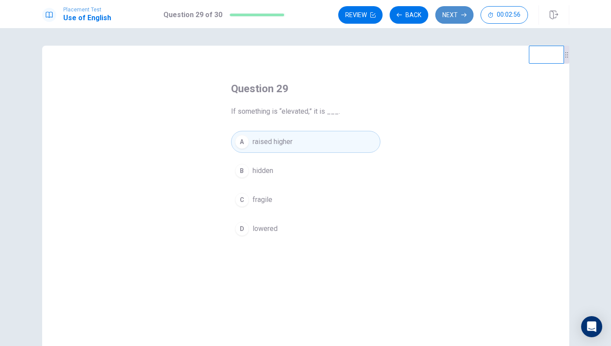
click at [446, 17] on button "Next" at bounding box center [454, 15] width 38 height 18
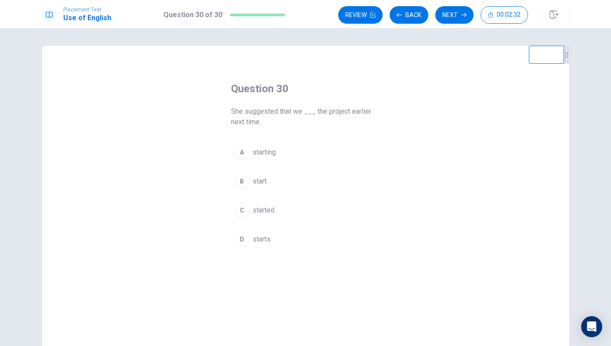
click at [290, 173] on button "B start" at bounding box center [305, 181] width 149 height 22
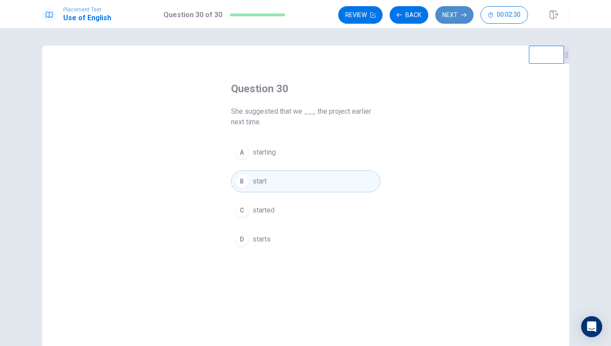
click at [448, 14] on button "Next" at bounding box center [454, 15] width 38 height 18
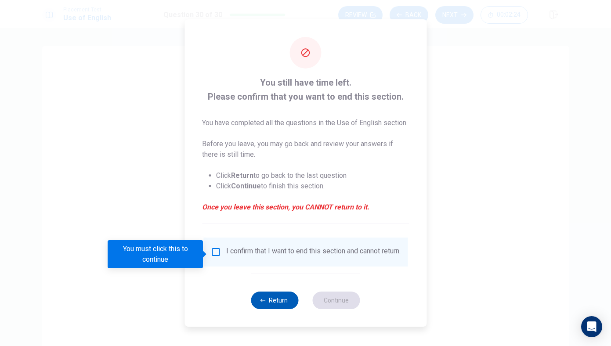
click at [265, 305] on button "Return" at bounding box center [274, 301] width 47 height 18
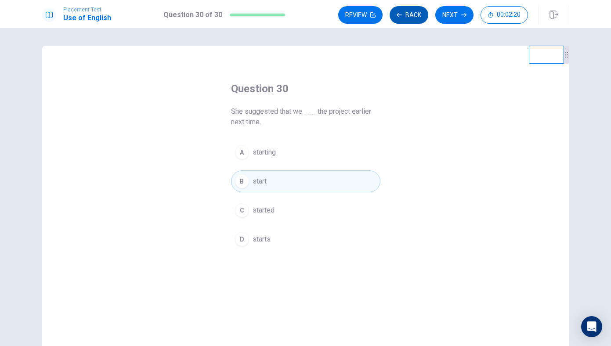
click at [393, 16] on button "Back" at bounding box center [409, 15] width 39 height 18
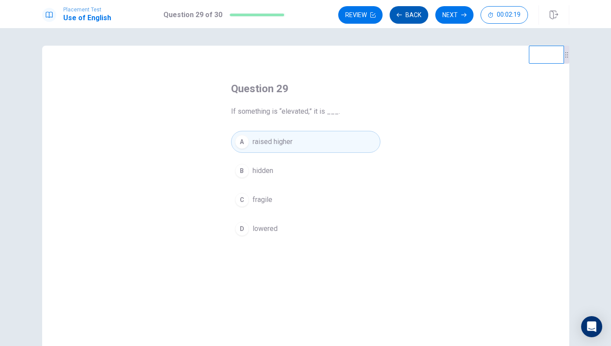
click at [393, 16] on button "Back" at bounding box center [409, 15] width 39 height 18
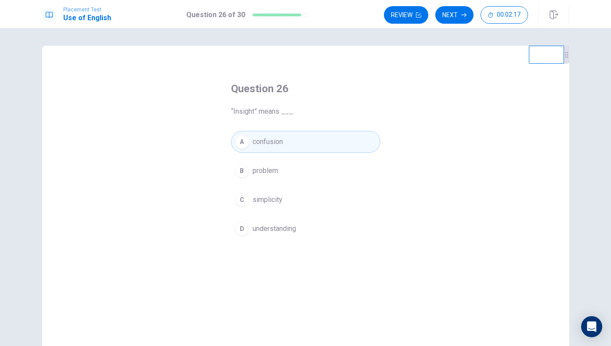
click at [393, 16] on button "Review" at bounding box center [406, 15] width 44 height 18
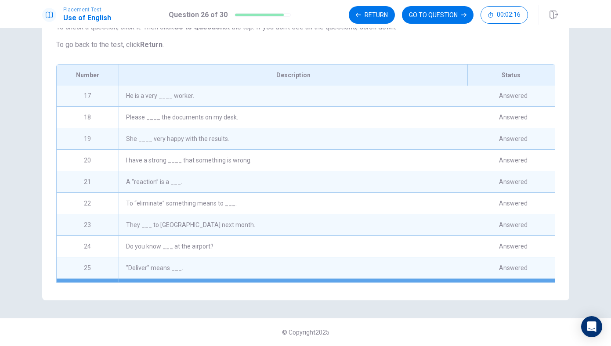
scroll to position [448, 0]
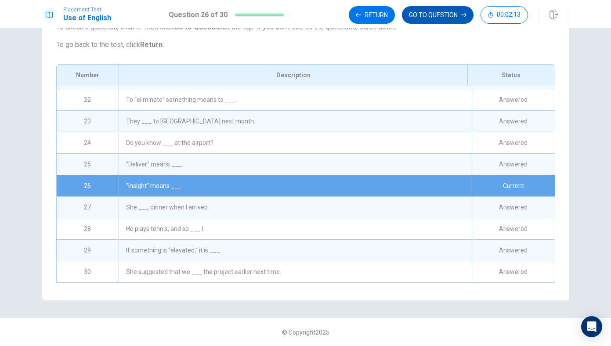
click at [442, 14] on button "GO TO QUESTION" at bounding box center [438, 15] width 72 height 18
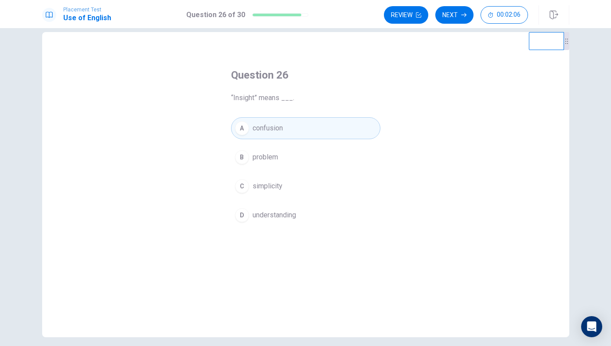
scroll to position [0, 0]
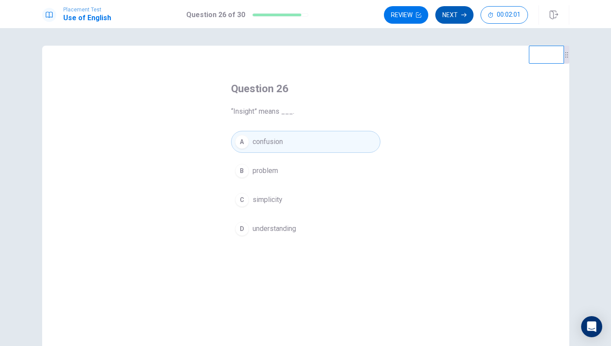
click at [461, 15] on icon "button" at bounding box center [463, 14] width 5 height 5
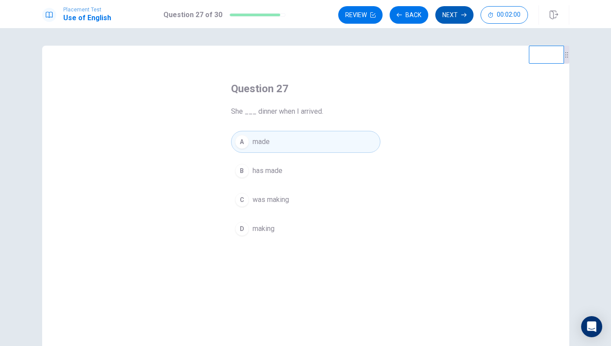
click at [461, 15] on icon "button" at bounding box center [463, 14] width 5 height 5
click at [461, 15] on div "Review Back Next 00:01:57" at bounding box center [433, 15] width 190 height 18
click at [461, 15] on icon "button" at bounding box center [463, 14] width 5 height 5
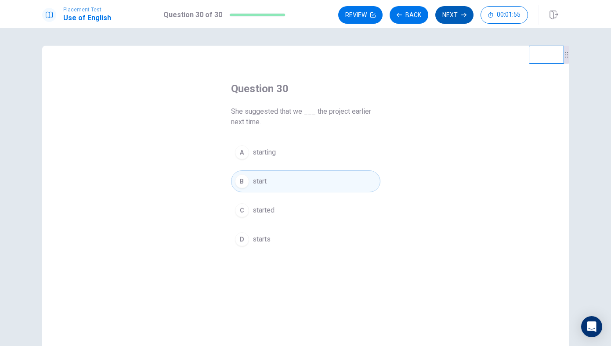
click at [461, 15] on icon "button" at bounding box center [463, 14] width 5 height 5
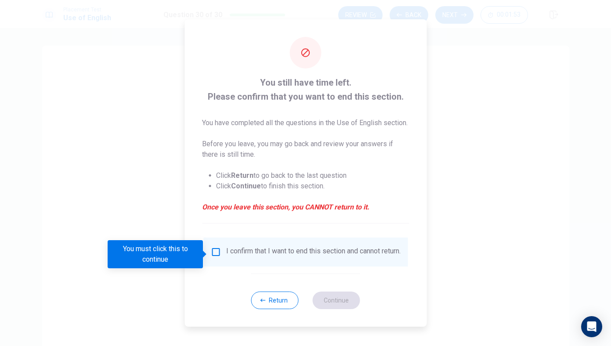
click at [222, 247] on div "I confirm that I want to end this section and cannot return." at bounding box center [305, 252] width 204 height 29
click at [213, 256] on input "You must click this to continue" at bounding box center [215, 252] width 11 height 11
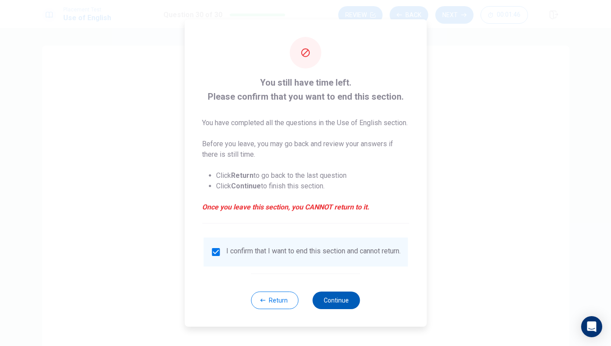
click at [336, 308] on button "Continue" at bounding box center [336, 301] width 47 height 18
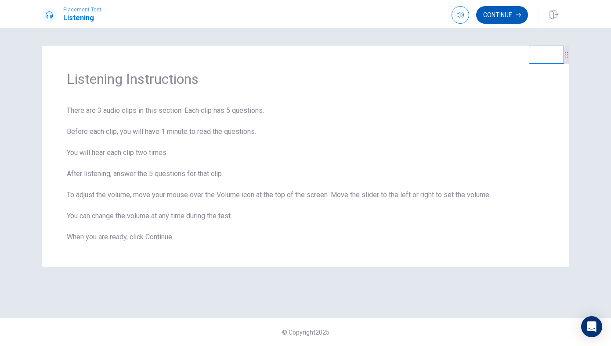
click at [511, 13] on button "Continue" at bounding box center [502, 15] width 52 height 18
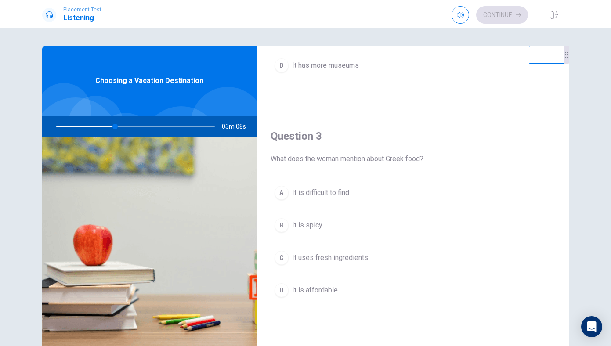
scroll to position [386, 0]
click at [321, 265] on button "C It uses fresh ingredients" at bounding box center [413, 256] width 285 height 22
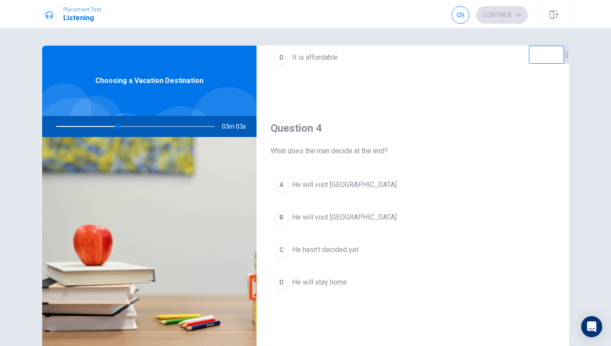
scroll to position [621, 0]
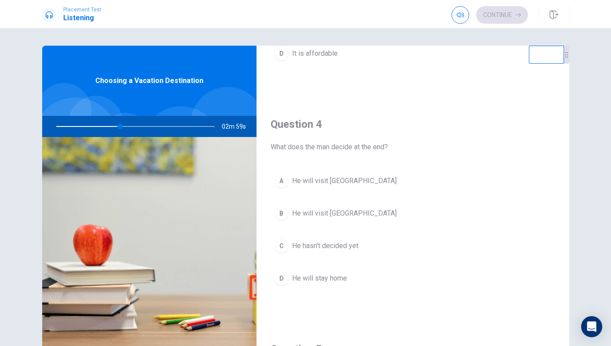
click at [336, 180] on span "He will visit Greece" at bounding box center [344, 181] width 105 height 11
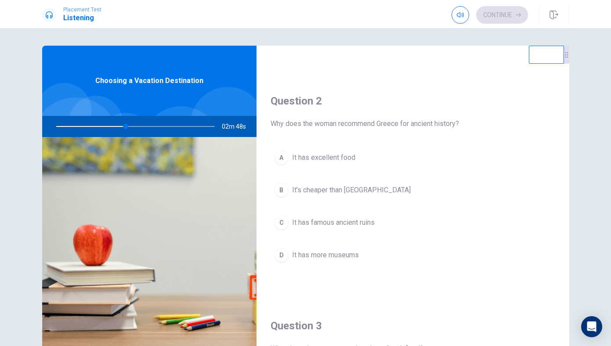
scroll to position [202, 0]
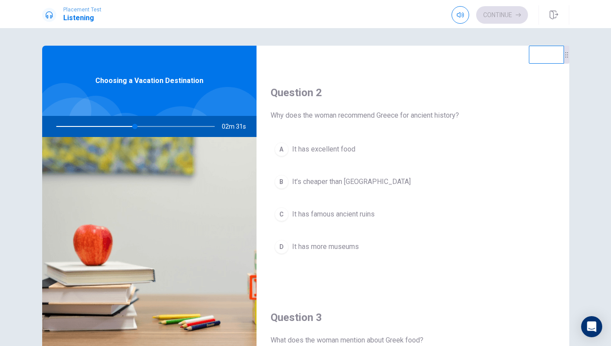
click at [335, 209] on button "C It has famous ancient ruins" at bounding box center [413, 214] width 285 height 22
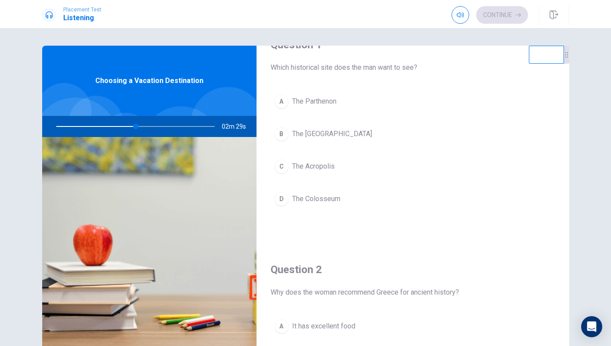
scroll to position [0, 0]
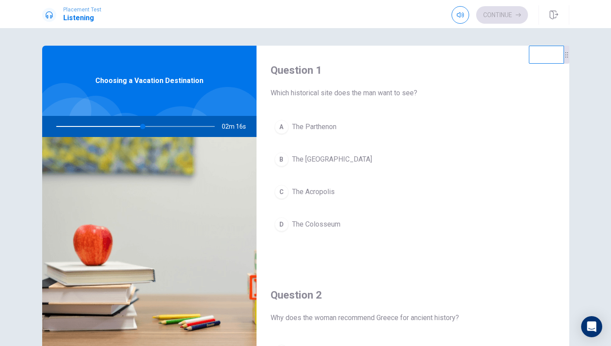
click at [297, 128] on span "The Parthenon" at bounding box center [314, 127] width 44 height 11
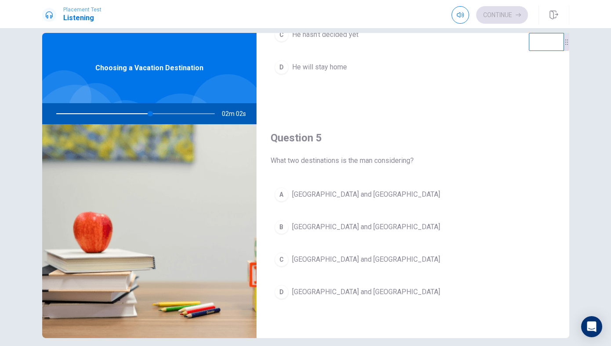
scroll to position [16, 0]
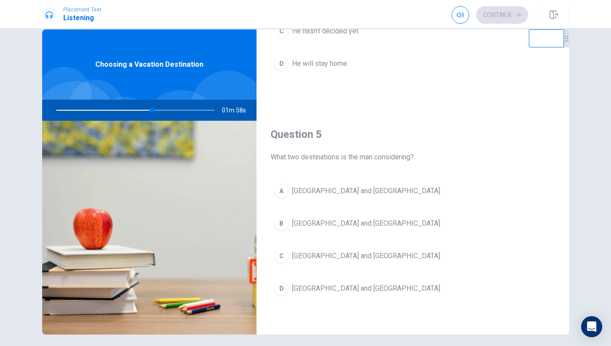
click at [334, 289] on span "Greece and Italy" at bounding box center [366, 288] width 148 height 11
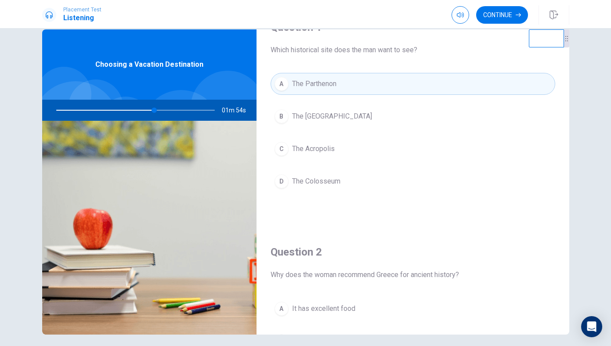
scroll to position [0, 0]
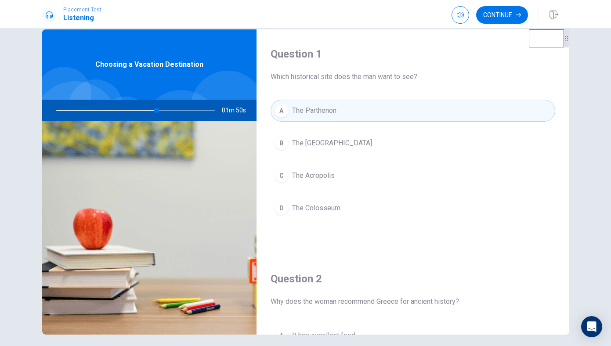
click at [196, 111] on div at bounding box center [134, 110] width 176 height 21
click at [508, 11] on button "Continue" at bounding box center [502, 15] width 52 height 18
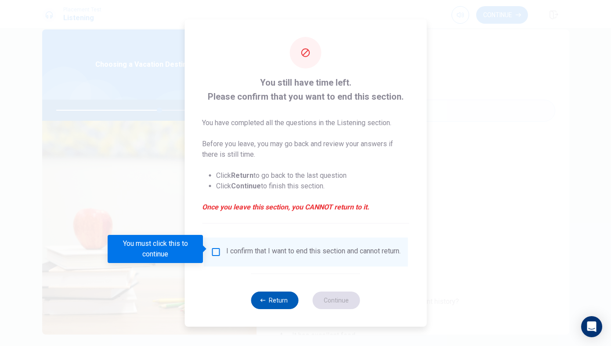
click at [269, 296] on button "Return" at bounding box center [274, 301] width 47 height 18
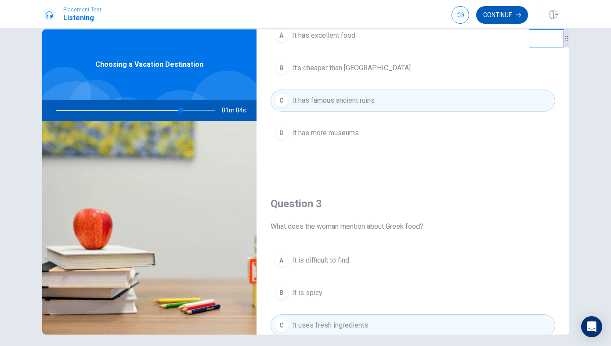
scroll to position [259, 0]
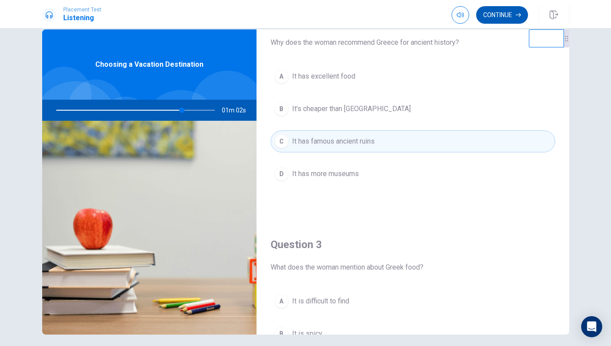
click at [506, 17] on button "Continue" at bounding box center [502, 15] width 52 height 18
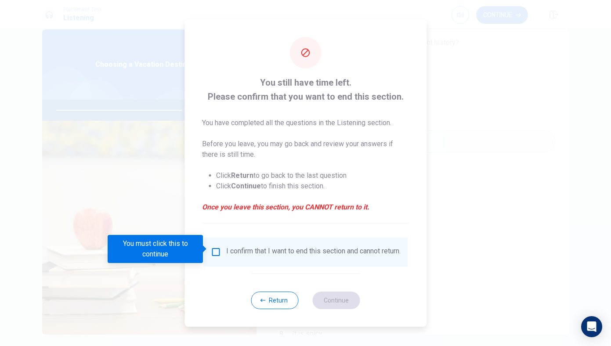
drag, startPoint x: 264, startPoint y: 80, endPoint x: 280, endPoint y: 90, distance: 19.4
click at [280, 90] on span "You still have time left. Please confirm that you want to end this section." at bounding box center [305, 90] width 207 height 28
click at [218, 253] on input "You must click this to continue" at bounding box center [215, 252] width 11 height 11
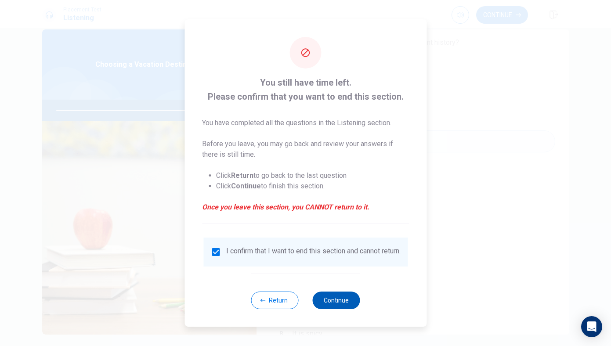
click at [332, 304] on button "Continue" at bounding box center [336, 301] width 47 height 18
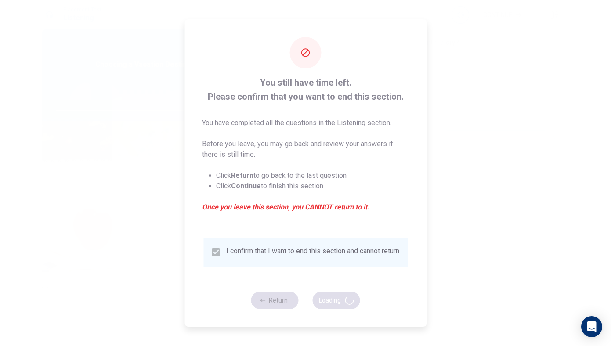
type input "84"
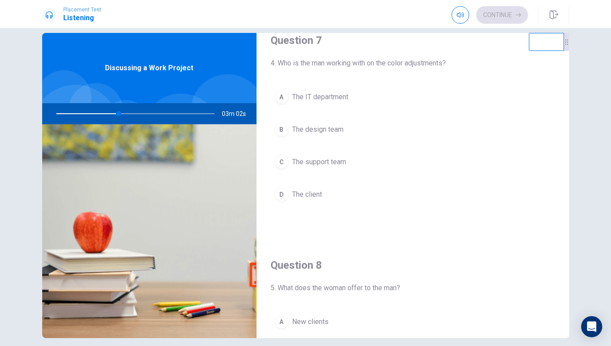
scroll to position [230, 0]
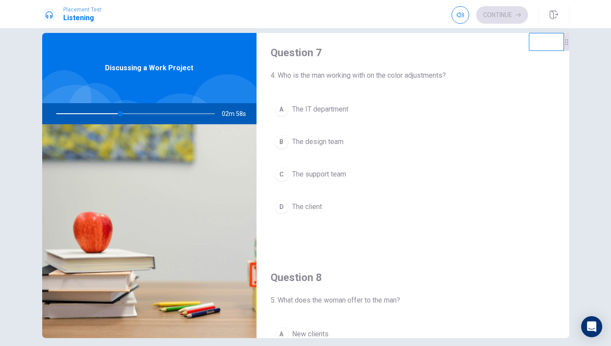
click at [330, 141] on span "The design team" at bounding box center [317, 142] width 51 height 11
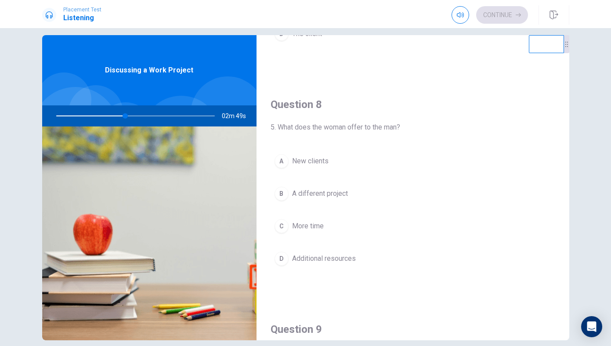
scroll to position [404, 0]
click at [321, 261] on span "Additional resources" at bounding box center [324, 259] width 64 height 11
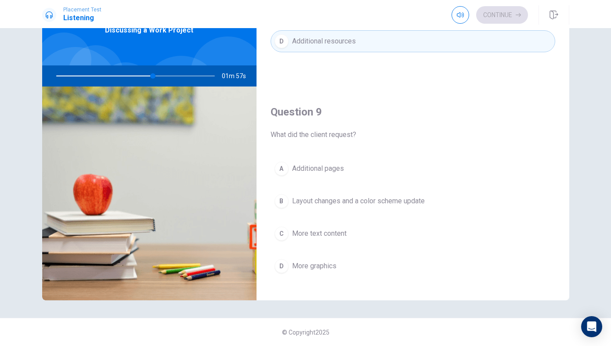
scroll to position [592, 0]
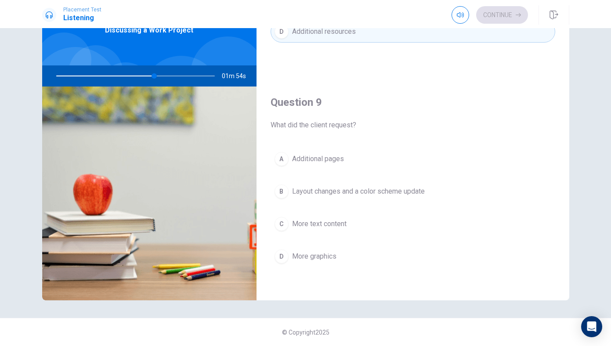
click at [335, 193] on span "Layout changes and a color scheme update" at bounding box center [358, 191] width 133 height 11
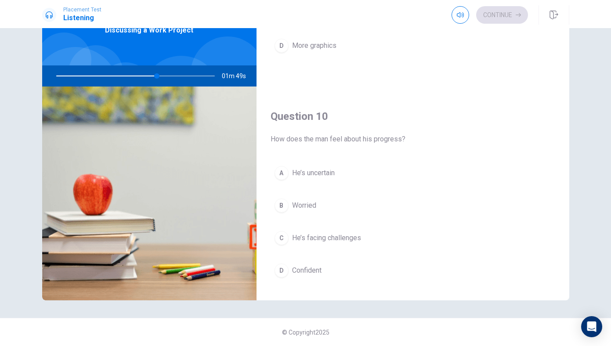
scroll to position [819, 0]
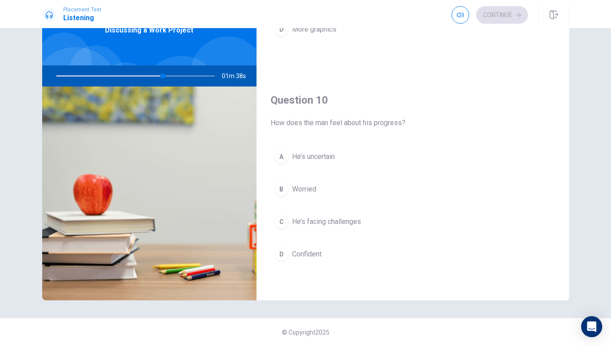
click at [325, 189] on button "B Worried" at bounding box center [413, 189] width 285 height 22
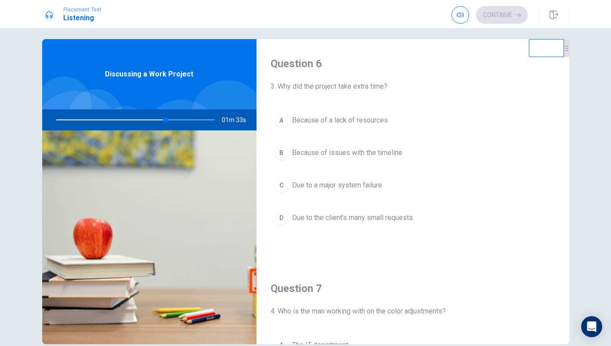
scroll to position [4, 0]
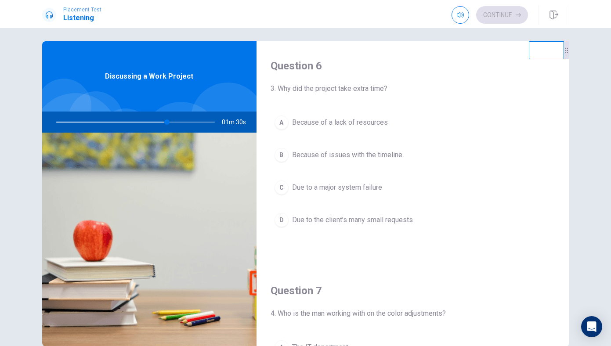
click at [328, 161] on button "B Because of issues with the timeline" at bounding box center [413, 155] width 285 height 22
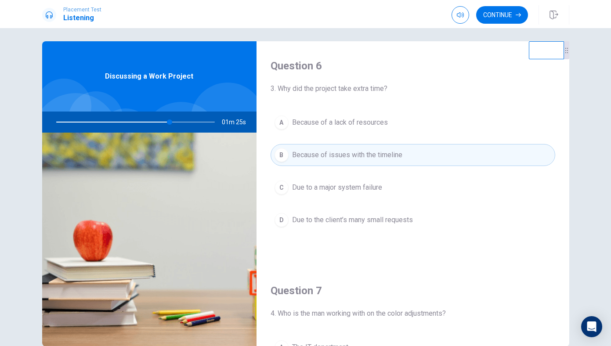
click at [342, 216] on span "Due to the client’s many small requests" at bounding box center [352, 220] width 121 height 11
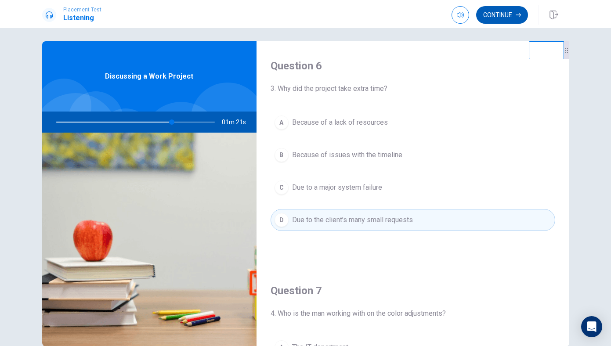
click at [508, 9] on button "Continue" at bounding box center [502, 15] width 52 height 18
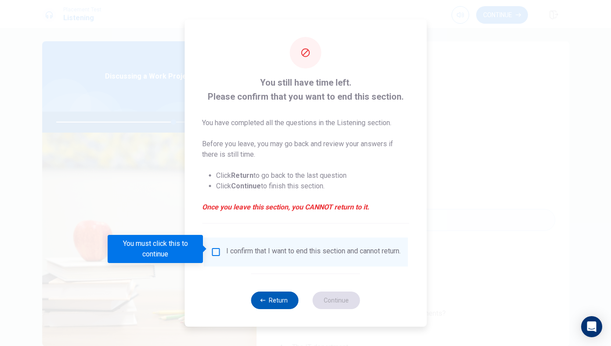
click at [282, 307] on button "Return" at bounding box center [274, 301] width 47 height 18
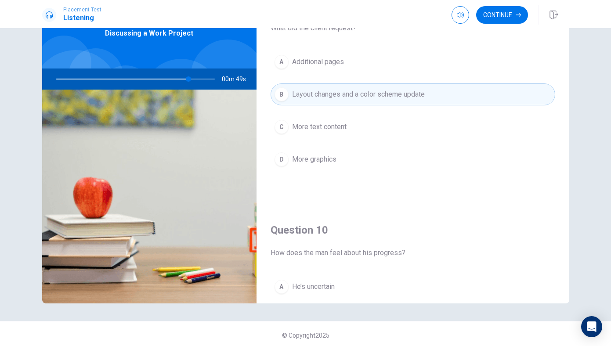
scroll to position [691, 0]
click at [505, 15] on button "Continue" at bounding box center [502, 15] width 52 height 18
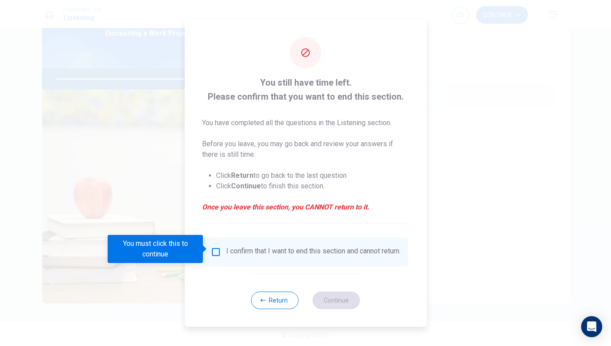
click at [216, 250] on input "You must click this to continue" at bounding box center [215, 252] width 11 height 11
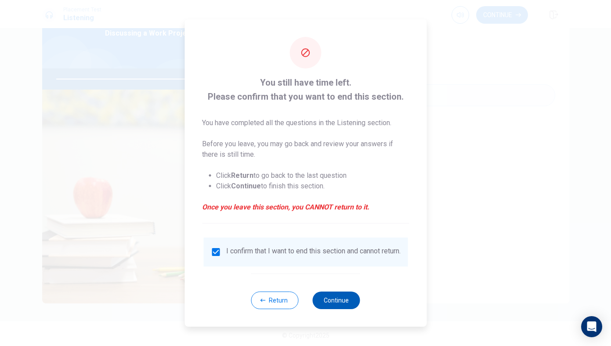
click at [346, 307] on button "Continue" at bounding box center [336, 301] width 47 height 18
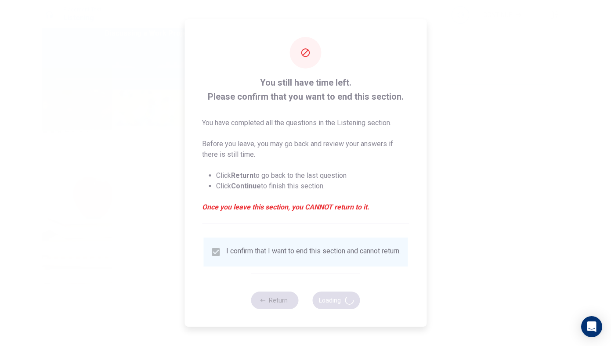
type input "86"
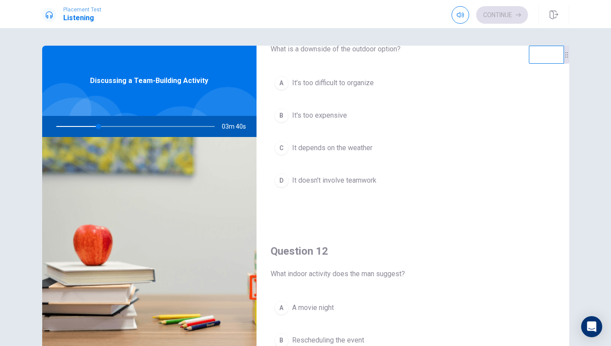
scroll to position [0, 0]
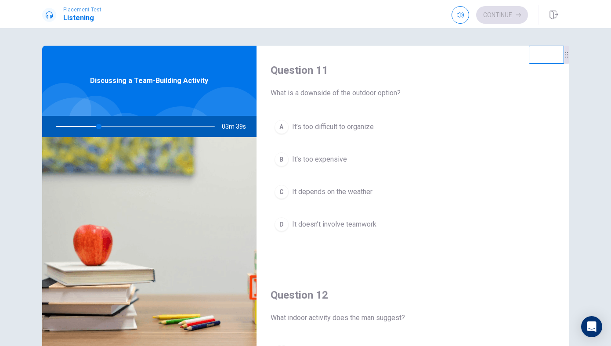
drag, startPoint x: 420, startPoint y: 92, endPoint x: 416, endPoint y: 101, distance: 9.2
click at [416, 101] on div "Question 11 What is a downside of the outdoor option? A It’s too difficult to o…" at bounding box center [412, 158] width 313 height 225
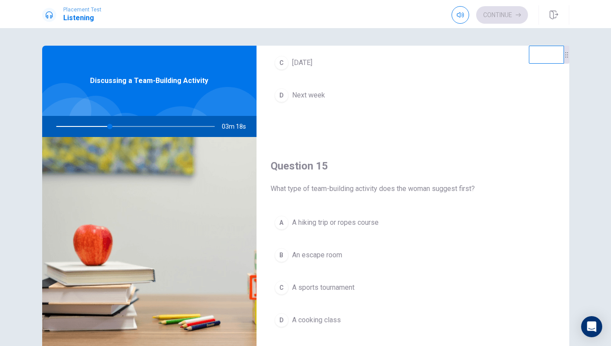
scroll to position [819, 0]
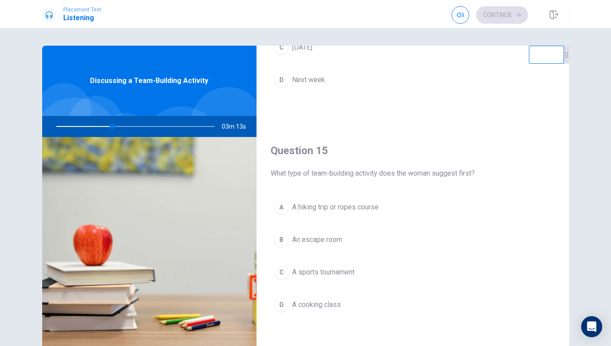
click at [319, 209] on span "A hiking trip or ropes course" at bounding box center [335, 207] width 87 height 11
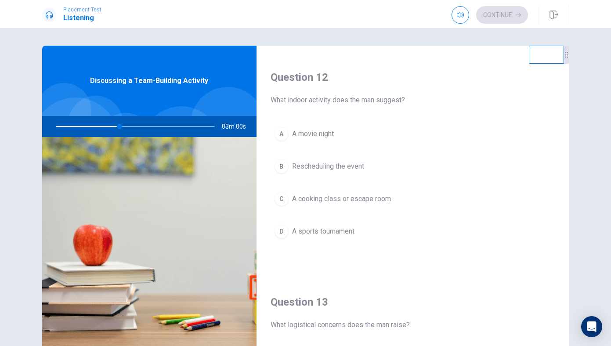
scroll to position [216, 0]
click at [312, 217] on div "A A movie night B Rescheduling the event C A cooking class or escape room D A s…" at bounding box center [413, 193] width 285 height 137
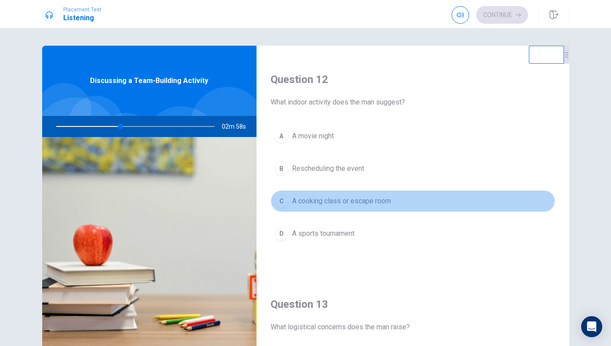
click at [305, 199] on span "A cooking class or escape room" at bounding box center [341, 201] width 99 height 11
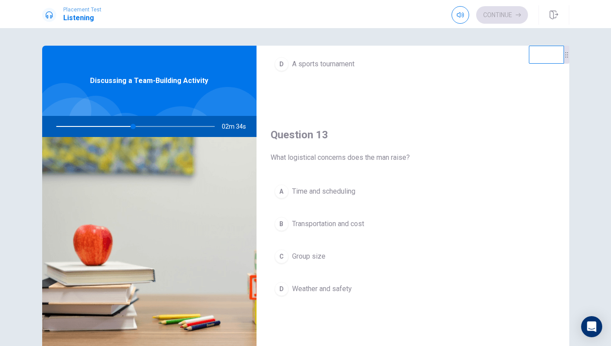
scroll to position [389, 0]
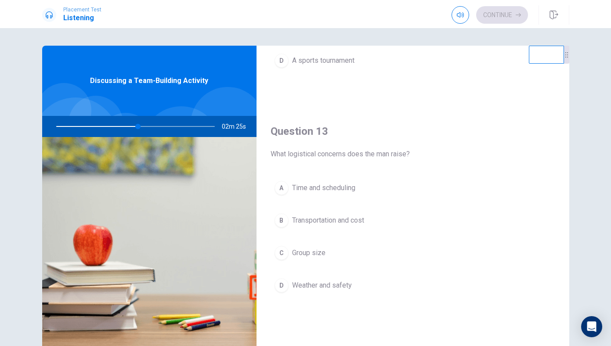
click at [347, 226] on button "B Transportation and cost" at bounding box center [413, 220] width 285 height 22
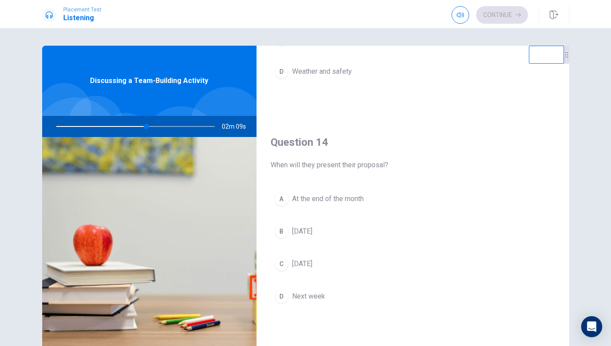
scroll to position [608, 0]
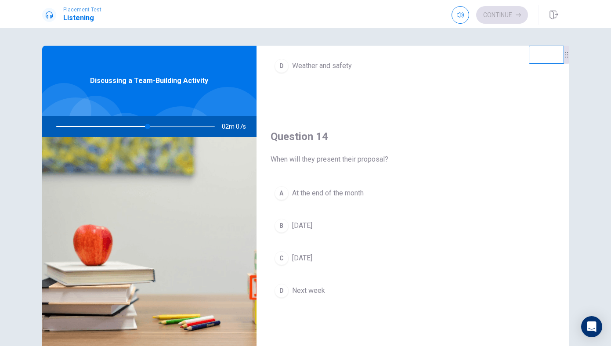
click at [311, 291] on span "Next week" at bounding box center [308, 290] width 33 height 11
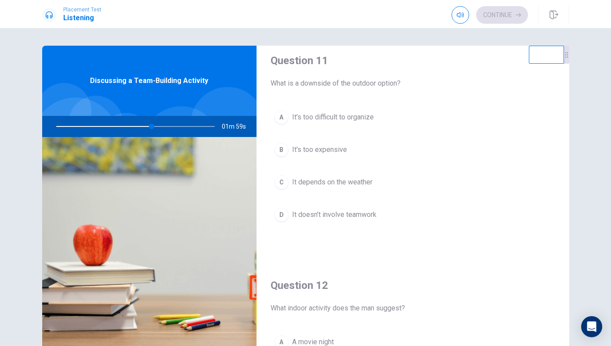
scroll to position [4, 0]
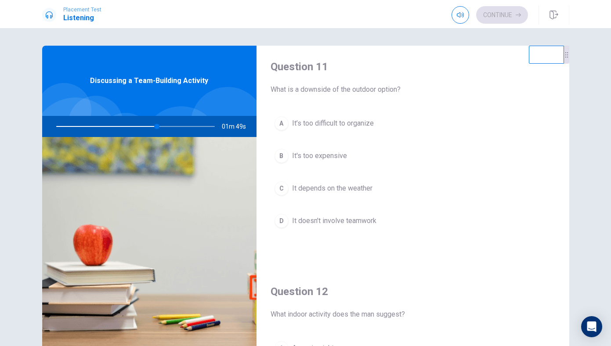
click at [313, 121] on span "It’s too difficult to organize" at bounding box center [333, 123] width 82 height 11
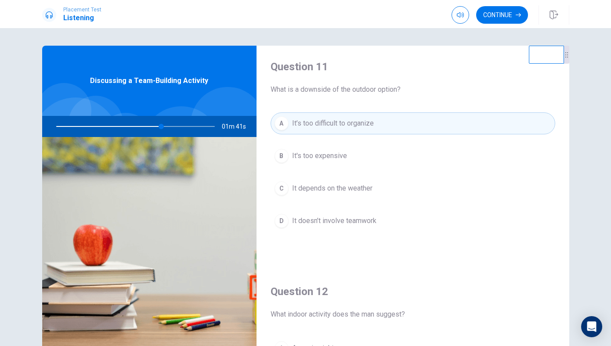
click at [319, 226] on button "D It doesn’t involve teamwork" at bounding box center [413, 221] width 285 height 22
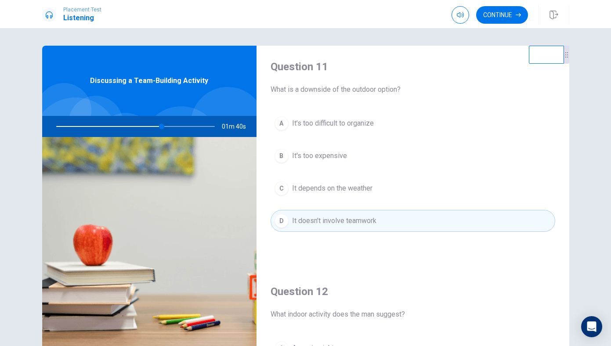
click at [322, 119] on span "It’s too difficult to organize" at bounding box center [333, 123] width 82 height 11
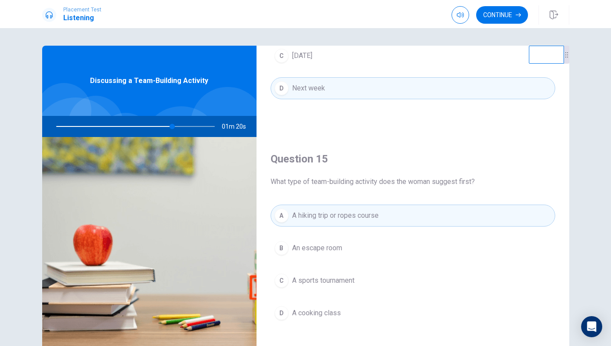
scroll to position [819, 0]
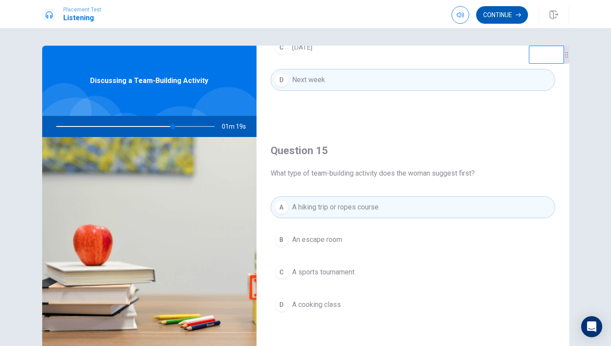
click at [512, 7] on button "Continue" at bounding box center [502, 15] width 52 height 18
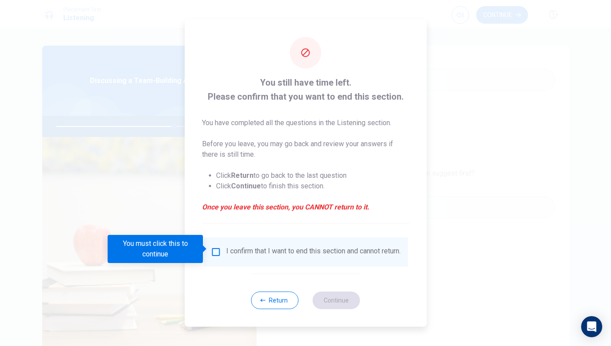
click at [214, 247] on input "You must click this to continue" at bounding box center [215, 252] width 11 height 11
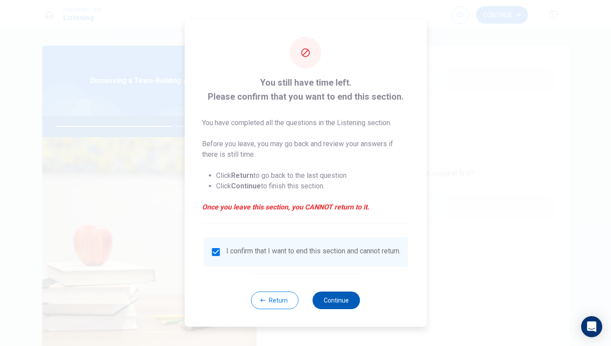
click at [329, 304] on button "Continue" at bounding box center [336, 301] width 47 height 18
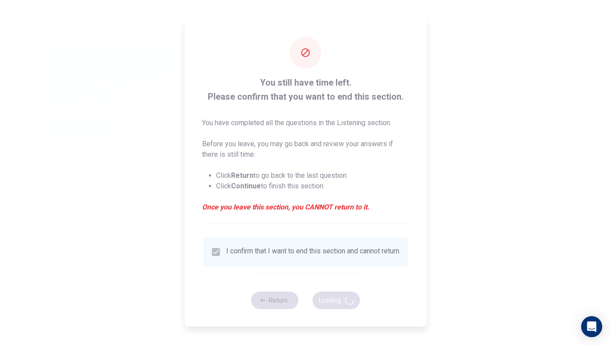
type input "75"
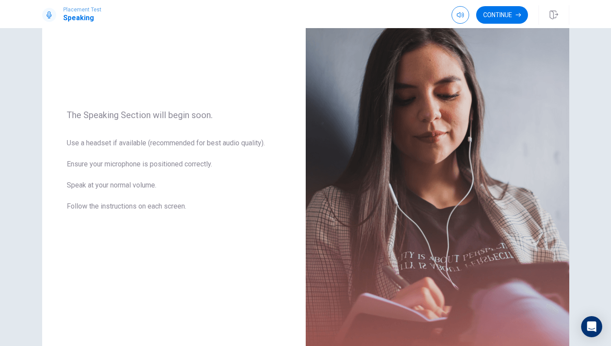
scroll to position [72, 0]
click at [504, 15] on button "Continue" at bounding box center [502, 15] width 52 height 18
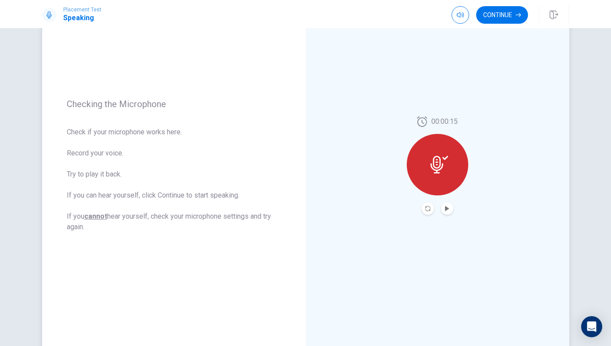
click at [426, 213] on button "Record Again" at bounding box center [428, 208] width 12 height 12
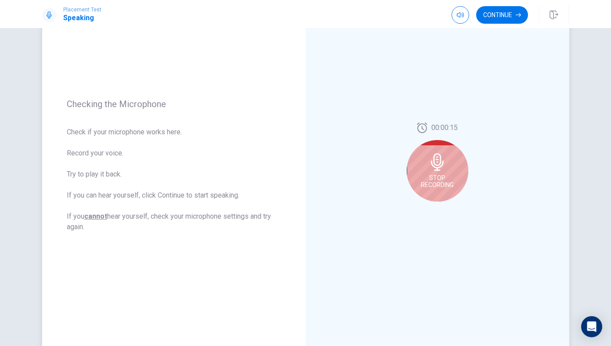
click at [437, 183] on span "Stop Recording" at bounding box center [437, 181] width 33 height 14
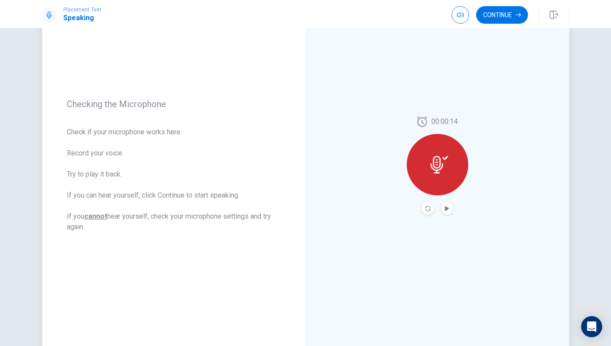
click at [437, 183] on div at bounding box center [437, 164] width 61 height 61
click at [444, 165] on icon at bounding box center [439, 165] width 18 height 18
click at [427, 207] on icon "Record Again" at bounding box center [427, 208] width 5 height 5
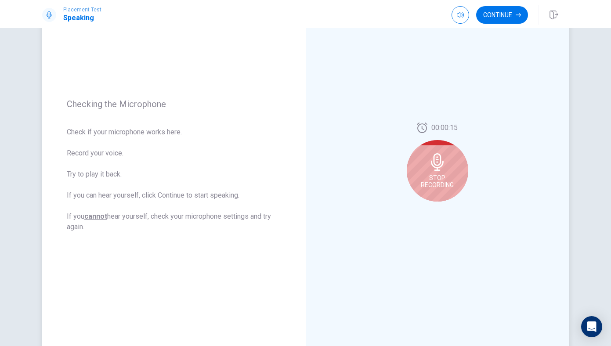
click at [434, 177] on span "Stop Recording" at bounding box center [437, 181] width 33 height 14
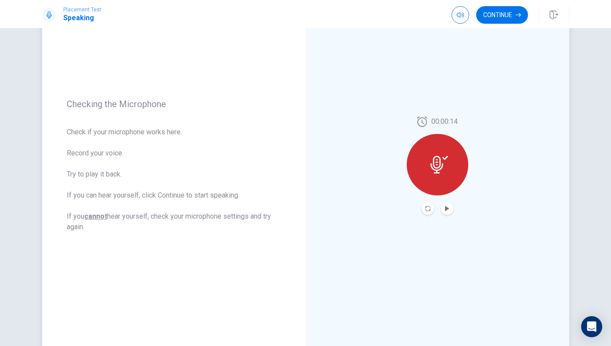
click at [446, 158] on icon at bounding box center [445, 158] width 6 height 4
click at [445, 217] on div "00:00:14" at bounding box center [437, 165] width 263 height 383
click at [446, 212] on button "Play Audio" at bounding box center [447, 208] width 12 height 12
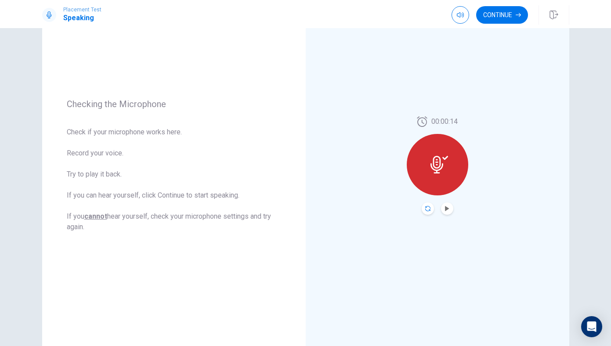
click at [426, 207] on icon "Record Again" at bounding box center [427, 208] width 5 height 5
click at [432, 207] on button "Record Again" at bounding box center [428, 208] width 12 height 12
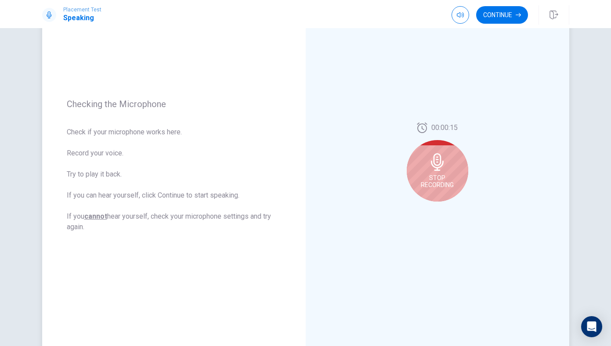
click at [437, 186] on span "Stop Recording" at bounding box center [437, 181] width 33 height 14
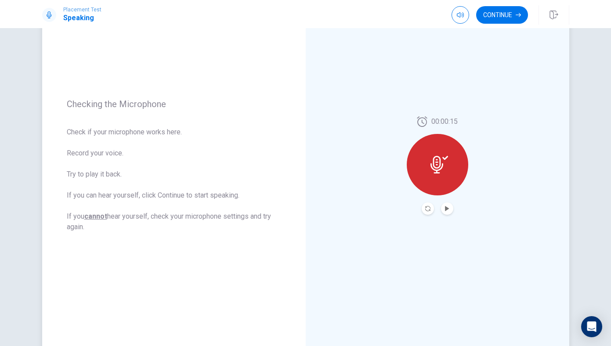
click at [446, 148] on div at bounding box center [437, 164] width 61 height 61
click at [427, 213] on button "Record Again" at bounding box center [428, 208] width 12 height 12
click at [447, 210] on icon "Play Audio" at bounding box center [446, 208] width 5 height 5
click at [506, 21] on button "Continue" at bounding box center [502, 15] width 52 height 18
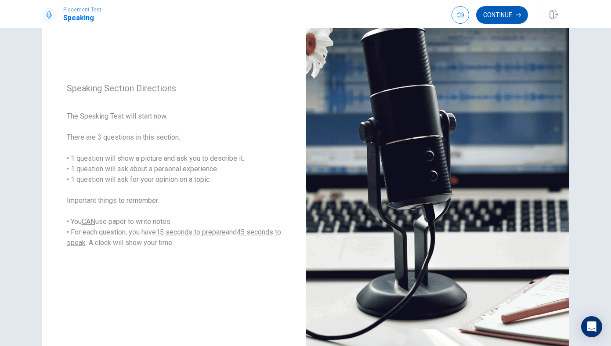
click at [494, 18] on button "Continue" at bounding box center [502, 15] width 52 height 18
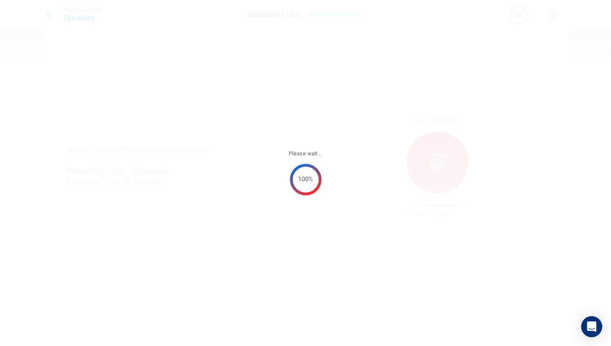
scroll to position [0, 0]
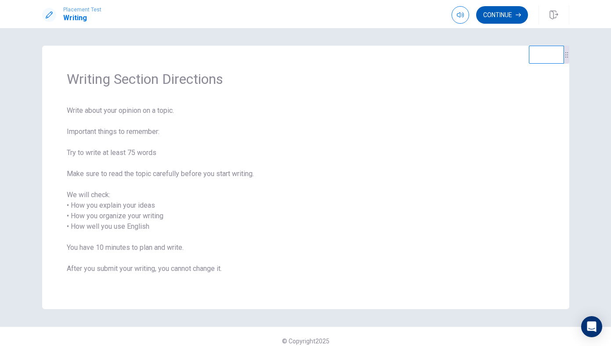
click at [500, 18] on button "Continue" at bounding box center [502, 15] width 52 height 18
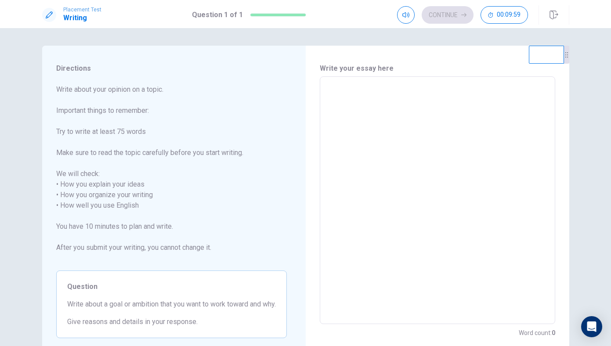
click at [415, 76] on div "x ​" at bounding box center [437, 200] width 235 height 248
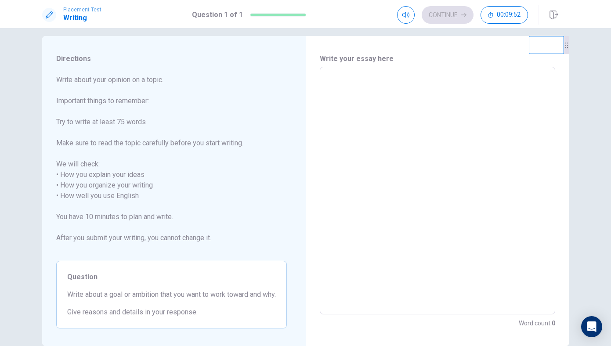
scroll to position [6, 0]
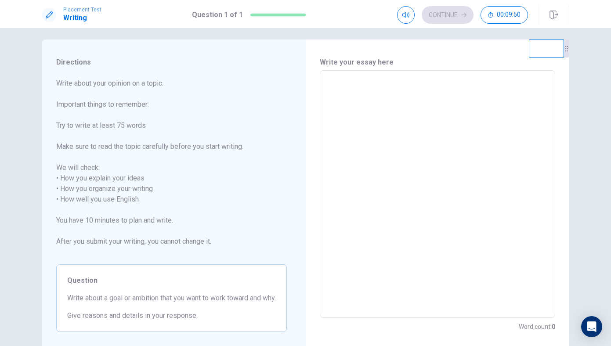
type textarea "M"
type textarea "x"
type textarea "MY"
type textarea "x"
type textarea "MY"
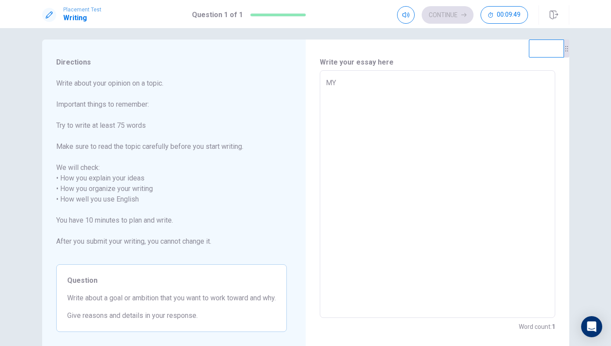
type textarea "x"
type textarea "MY"
type textarea "x"
type textarea "M"
type textarea "x"
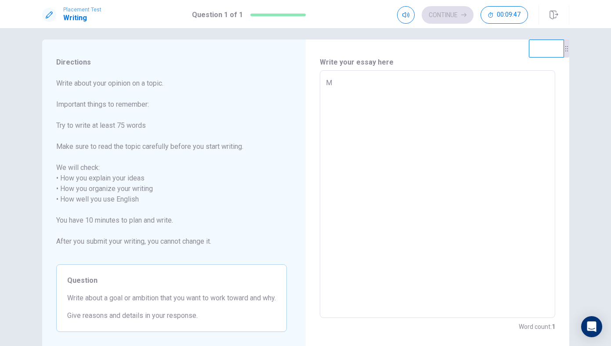
type textarea "My"
type textarea "x"
type textarea "My"
type textarea "x"
type textarea "My h"
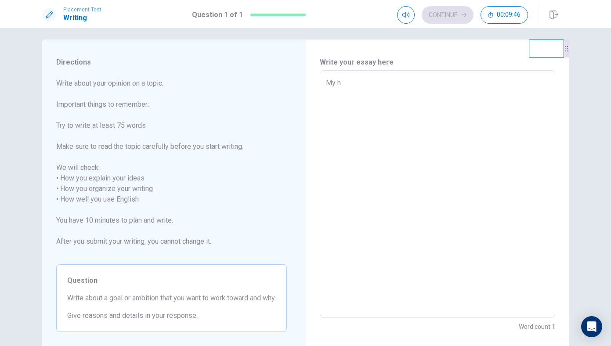
type textarea "x"
type textarea "My ho"
type textarea "x"
type textarea "My h"
type textarea "x"
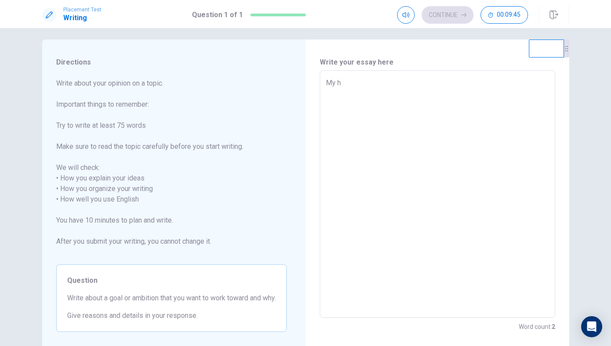
type textarea "My"
type textarea "x"
type textarea "My g"
type textarea "x"
type textarea "My go"
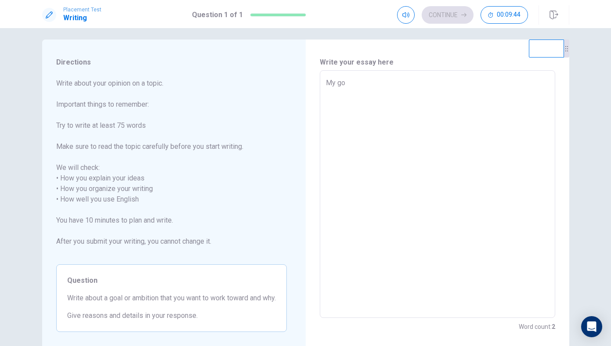
type textarea "x"
type textarea "My goa"
type textarea "x"
type textarea "My goal"
type textarea "x"
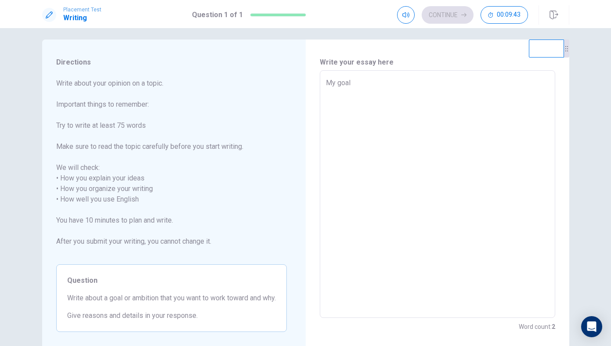
type textarea "My goal"
type textarea "x"
type textarea "My goal i"
type textarea "x"
type textarea "My goal is"
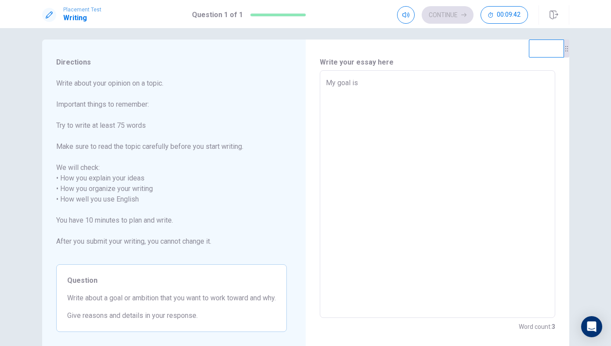
type textarea "x"
type textarea "My goal is"
type textarea "x"
type textarea "My goal is b"
type textarea "x"
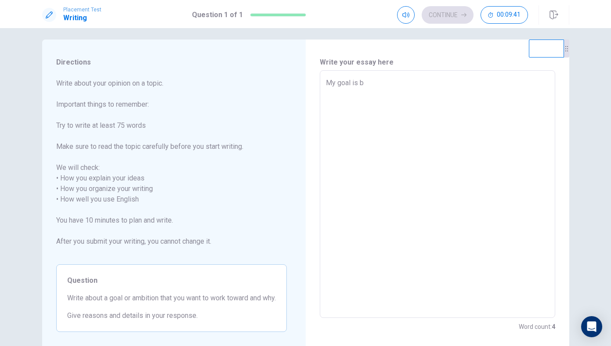
type textarea "My goal is"
type textarea "x"
type textarea "My goal is b"
type textarea "x"
type textarea "My goal is be"
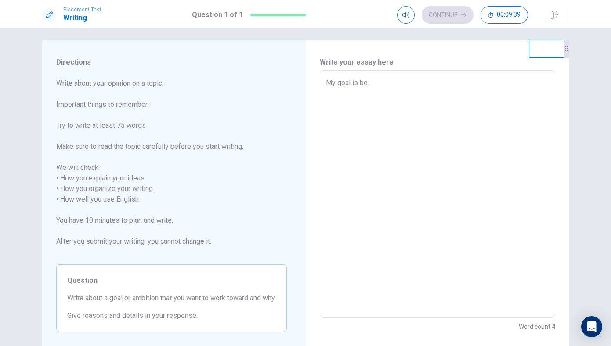
type textarea "x"
type textarea "My goal is be"
type textarea "x"
type textarea "My goal is be m"
type textarea "x"
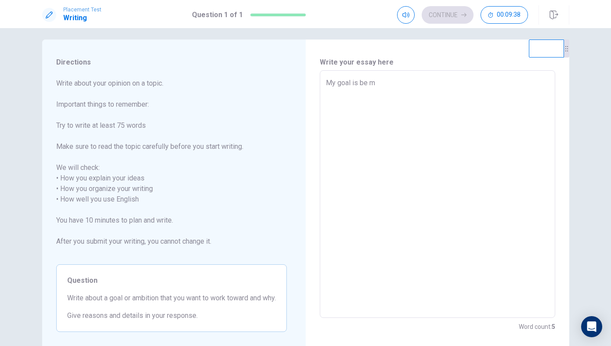
type textarea "My goal is be mi"
type textarea "x"
type textarea "My goal is be mil"
type textarea "x"
type textarea "My goal is be mill"
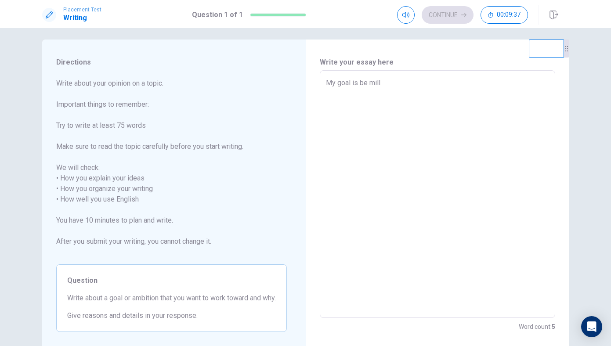
type textarea "x"
type textarea "My goal is be millo"
type textarea "x"
type textarea "My goal is be millon"
type textarea "x"
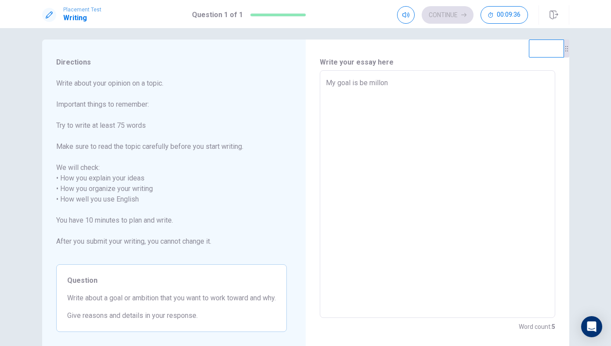
type textarea "My goal is be millona"
type textarea "x"
type textarea "My goal is be millonar"
type textarea "x"
type textarea "My goal is be millonare"
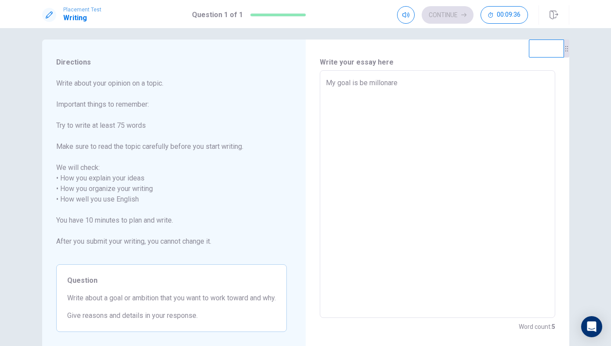
type textarea "x"
type textarea "My goal is be millonare"
type textarea "x"
type textarea "My goal is be millonare b"
type textarea "x"
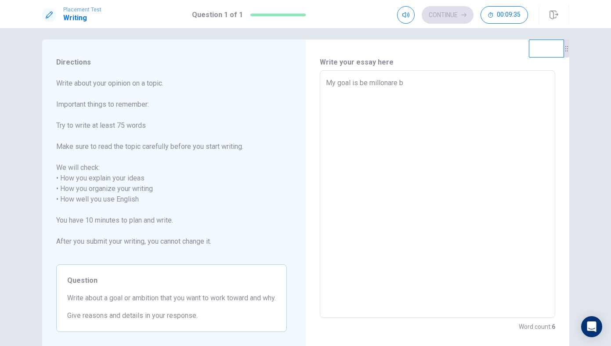
type textarea "My goal is be millonare be"
type textarea "x"
type textarea "My goal is be millonare bec"
type textarea "x"
type textarea "My goal is be millonare beca"
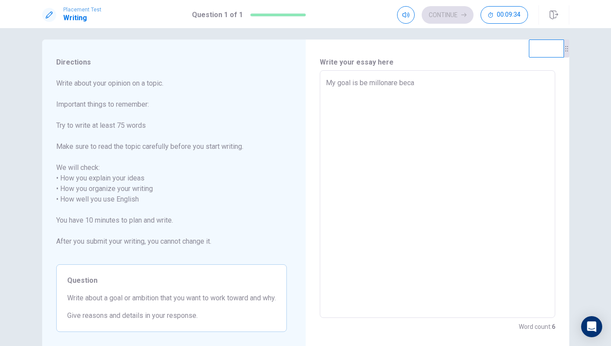
type textarea "x"
type textarea "My goal is be millonare becalmed"
type textarea "x"
type textarea "My goal is be millonare becalmed u"
type textarea "x"
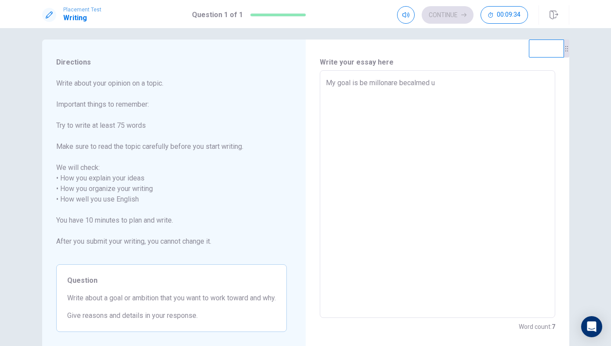
type textarea "My goal is be millonare becalmed us"
type textarea "x"
type textarea "My goal is be millonare becalmed use"
type textarea "x"
type textarea "My goal is be millonare becalmed use"
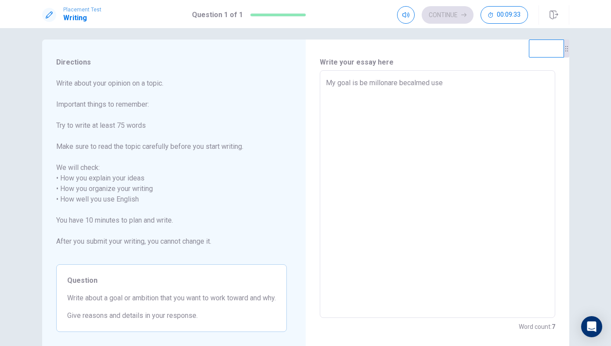
type textarea "x"
type textarea "My goal is be millonare becalmed use I"
type textarea "x"
type textarea "My goal is be millonare becalmed use I"
type textarea "x"
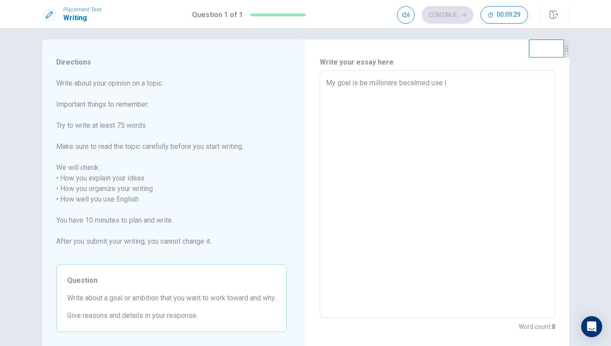
type textarea "My goal is be millonare becalmed use I w"
type textarea "x"
type textarea "My goal is be millonare becalmed use I wa"
type textarea "x"
type textarea "My goal is be millonare becalmed use I wan"
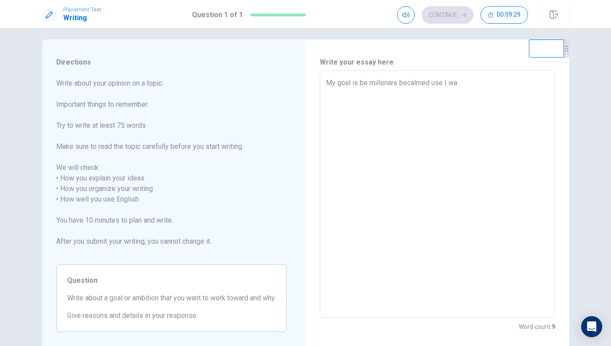
type textarea "x"
type textarea "My goal is be millonare becalmed use I want"
type textarea "x"
type textarea "My goal is be millonare becalmed use I want"
type textarea "x"
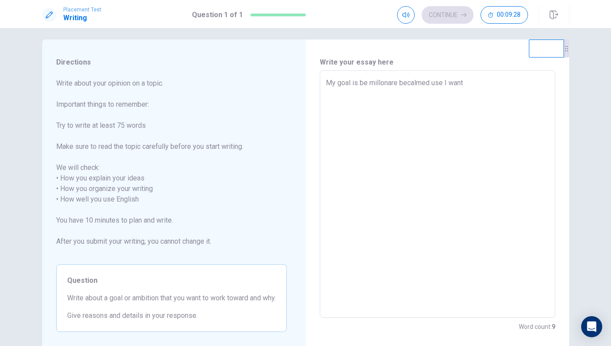
type textarea "My goal is be millonare becalmed use I want t"
type textarea "x"
type textarea "My goal is be millonare becalmed use I want to"
type textarea "x"
type textarea "My goal is be millonare becalmed use I want to"
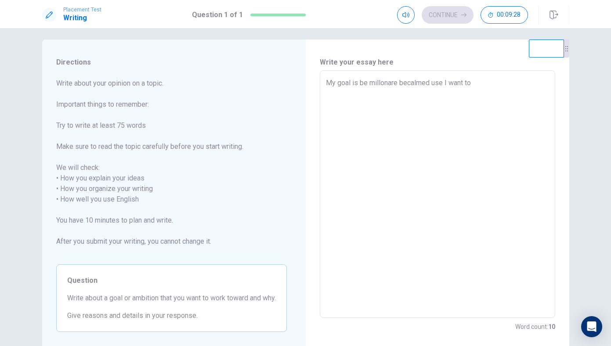
type textarea "x"
type textarea "My goal is be millonare becalmed use I want to h"
type textarea "x"
type textarea "My goal is be millonare becalmed use I want to he"
type textarea "x"
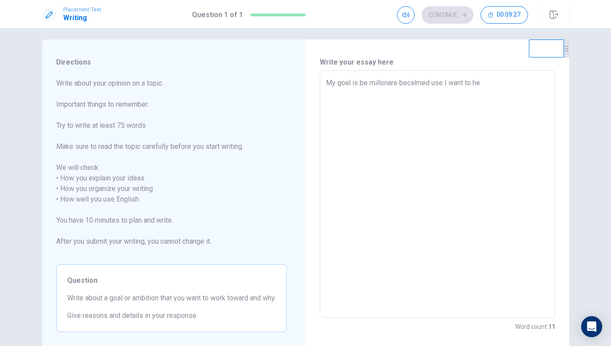
type textarea "My goal is be millonare becalmed use I want to hel"
type textarea "x"
type textarea "My goal is be millonare becalmed use I want to help"
type textarea "x"
type textarea "My goal is be millonare becalmed use I want to help"
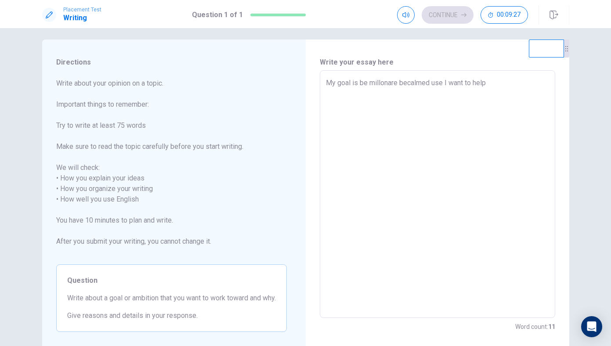
type textarea "x"
type textarea "My goal is be millonare becalmed use I want to help m"
type textarea "x"
type textarea "My goal is be millonare becalmed use I want to help my"
type textarea "x"
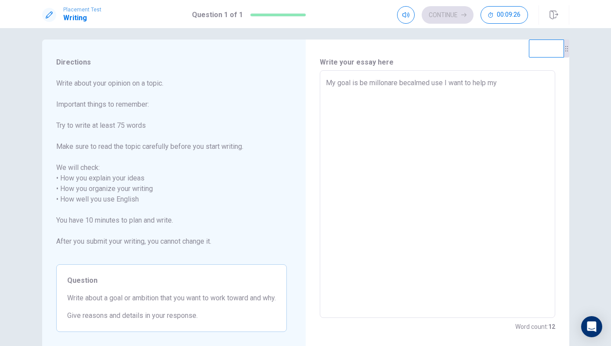
type textarea "My goal is be millonare becalmed use I want to help my"
type textarea "x"
type textarea "My goal is be millonare becalmed use I want to help my p"
type textarea "x"
type textarea "My goal is be millonare becalmed use I want to help my pa"
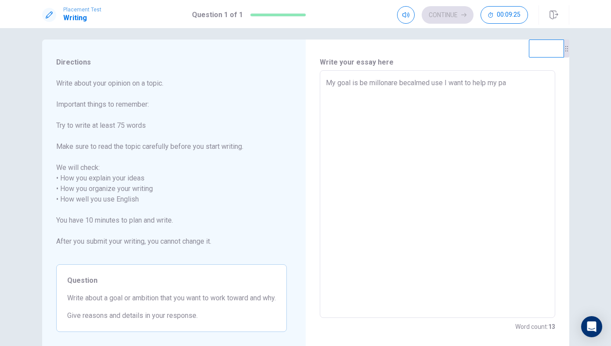
type textarea "x"
type textarea "My goal is be millonare becalmed use I want to help my par"
type textarea "x"
type textarea "My goal is be millonare becalmed use I want to help my pare"
type textarea "x"
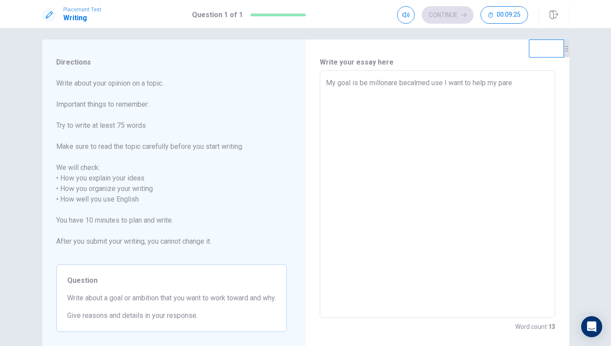
type textarea "My goal is be millonare becalmed use I want to help my paren"
type textarea "x"
type textarea "My goal is be millonare becalmed use I want to help my parent"
type textarea "x"
type textarea "My goal is be millonare becalmed use I want to help my parents"
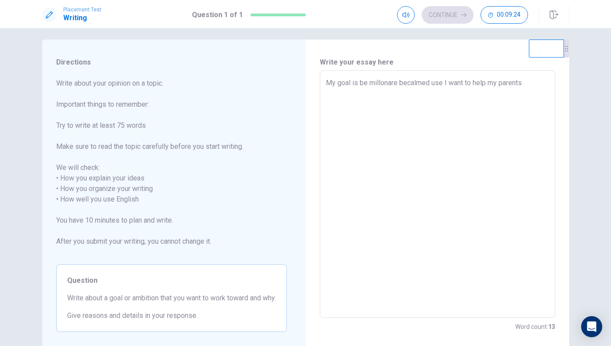
type textarea "x"
type textarea "My goal is be millonare becalmed use I want to help my parents"
type textarea "x"
type textarea "My goal is be millonare becalmed use I want to help my parents"
type textarea "x"
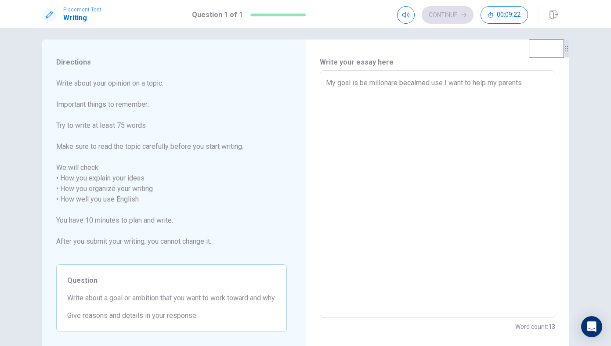
type textarea "My goal is be millonare becalmed use I want to help my parents."
type textarea "x"
type textarea "My goal is be millonare becalmed use I want to help my parents."
type textarea "x"
type textarea "My goal is be millonare becalmed use I want to help my parents. t"
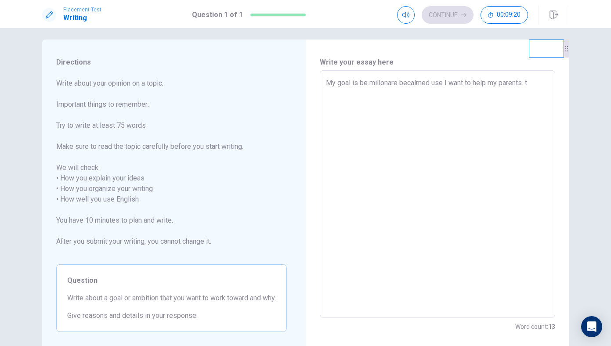
type textarea "x"
type textarea "My goal is be millonare becalmed use I want to help my parents. th"
type textarea "x"
type textarea "My goal is be millonare becalmed use I want to help my parents. the"
type textarea "x"
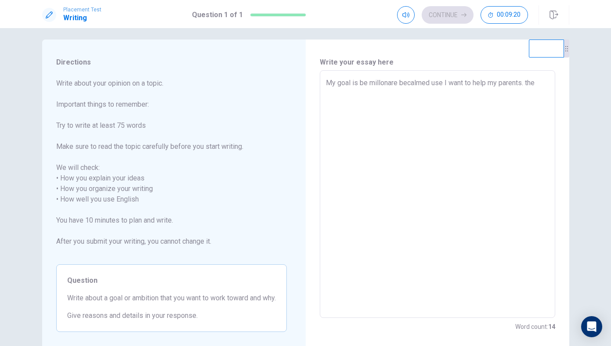
type textarea "My goal is be millonare becalmed use I want to help my parents. they"
type textarea "x"
type textarea "My goal is be millonare becalmed use I want to help my parents. they"
type textarea "x"
type textarea "My goal is be millonare becalmed use I want to help my parents. they"
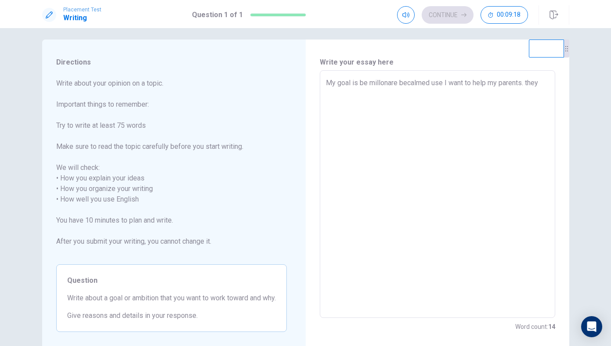
type textarea "x"
type textarea "My goal is be millonare becalmed use I want to help my parents. the"
type textarea "x"
type textarea "My goal is be millonare becalmed use I want to help my parents. th"
type textarea "x"
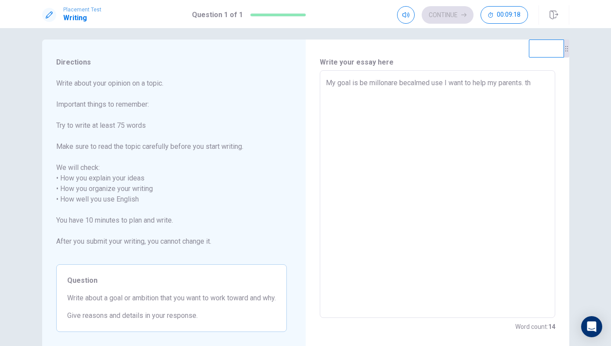
type textarea "My goal is be millonare becalmed use I want to help my parents. t"
type textarea "x"
type textarea "My goal is be millonare becalmed use I want to help my parents."
type textarea "x"
type textarea "My goal is be millonare becalmed use I want to help my parents. We"
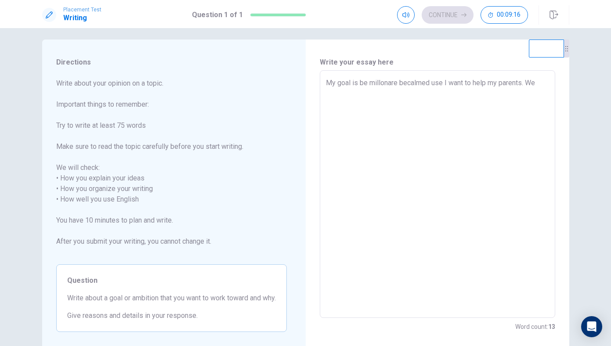
type textarea "x"
type textarea "My goal is be millonare becalmed use I want to help my parents. We T"
type textarea "x"
type textarea "My goal is be millonare becalmed use I want to help my parents. We Th"
type textarea "x"
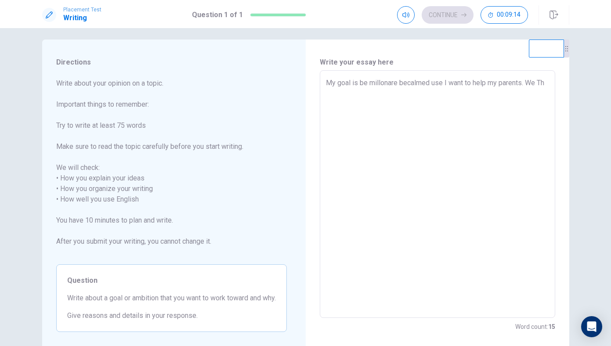
type textarea "My goal is be millonare becalmed use I want to help my parents. We Think"
type textarea "x"
type textarea "My goal is be millonare becalmed use I want to help my parents. We Think e"
type textarea "x"
type textarea "My goal is be millonare becalmed use I want to help my parents. We Think ey"
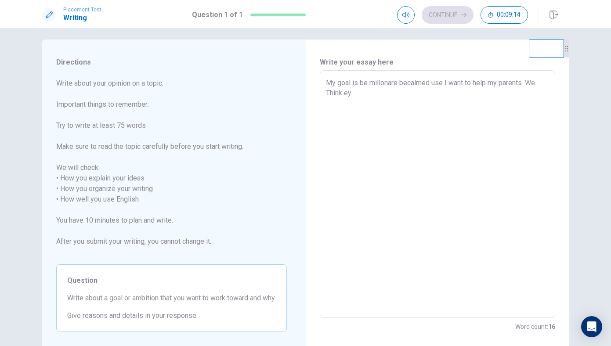
type textarea "x"
type textarea "My goal is be millonare becalmed use I want to help my parents. We Think ey"
type textarea "x"
type textarea "My goal is be millonare becalmed use I want to help my parents. We Think ey a"
type textarea "x"
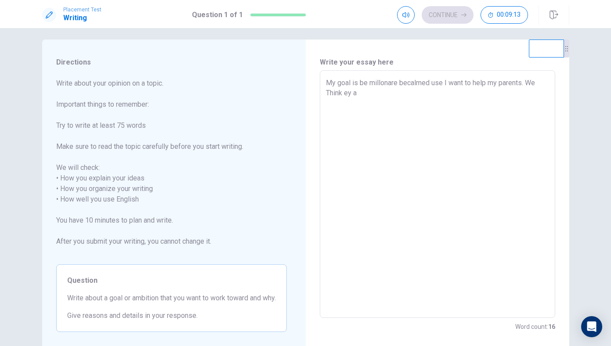
type textarea "My goal is be millonare becalmed use I want to help my parents. We Think ey ar"
type textarea "x"
type textarea "My goal is be millonare becalmed use I want to help my parents. We Think ey are"
type textarea "x"
type textarea "My goal is be millonare becalmed use I want to help my parents. We Think ey are"
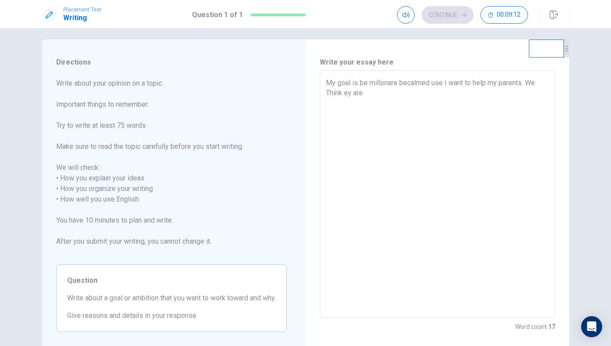
type textarea "x"
type textarea "My goal is be millonare becalmed use I want to help my parents. We Think ey are…"
type textarea "x"
type textarea "My goal is be millonare becalmed use I want to help my parents. We Think ey are…"
type textarea "x"
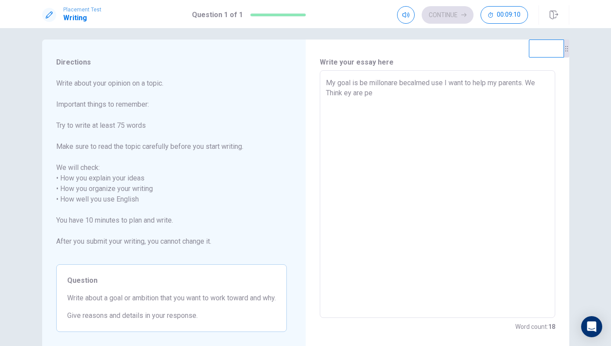
type textarea "My goal is be millonare becalmed use I want to help my parents. We Think ey are…"
type textarea "x"
type textarea "My goal is be millonare becalmed use I want to help my parents. We Think ey are…"
type textarea "x"
type textarea "My goal is be millonare becalmed use I want to help my parents. We Think ey are…"
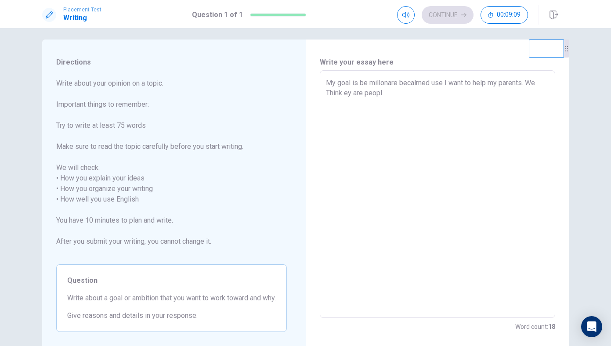
type textarea "x"
type textarea "My goal is be millonare becalmed use I want to help my parents. We Think ey are…"
click at [344, 94] on textarea "My goal is be millonare becalmed use I want to help my parents. We Think ey are…" at bounding box center [437, 194] width 223 height 233
click at [542, 83] on textarea "My goal is be millonare becalmed use I want to help my parents. We Think ey are…" at bounding box center [437, 194] width 223 height 233
click at [539, 78] on textarea "My goal is be millonare becalmed use I want to help my parents. Th ey are peopl…" at bounding box center [437, 194] width 223 height 233
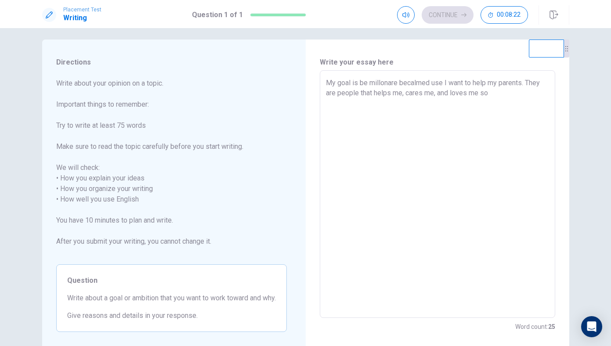
click at [327, 93] on textarea "My goal is be millonare becalmed use I want to help my parents. They are people…" at bounding box center [437, 194] width 223 height 233
click at [503, 93] on textarea "My goal is be millonare becalmed use I want to help my parents. They are people…" at bounding box center [437, 194] width 223 height 233
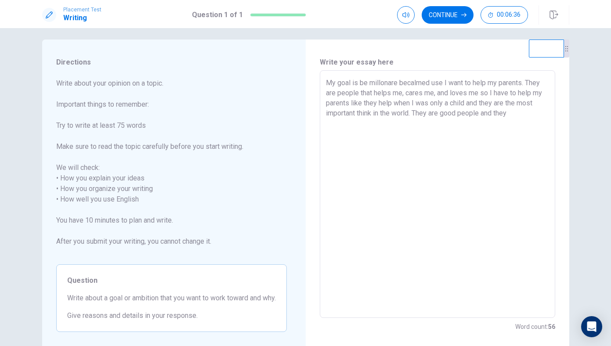
drag, startPoint x: 442, startPoint y: 84, endPoint x: 403, endPoint y: 84, distance: 38.6
click at [403, 84] on textarea "My goal is be millonare becalmed use I want to help my parents. They are people…" at bounding box center [437, 194] width 223 height 233
click at [521, 112] on textarea "My goal is be millonare because I want to help my parents. They are people that…" at bounding box center [437, 194] width 223 height 233
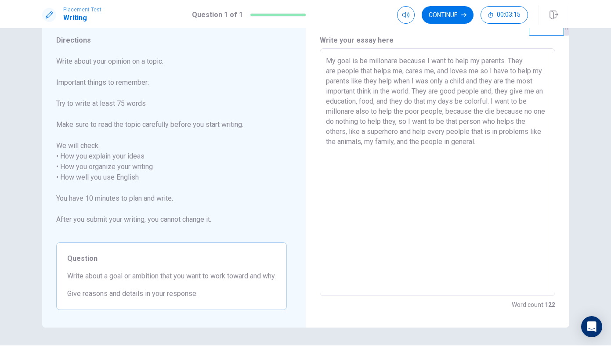
scroll to position [25, 0]
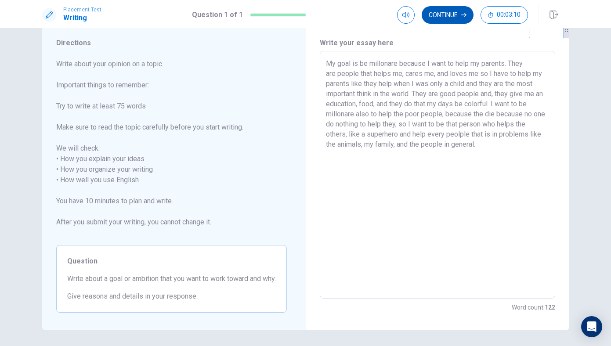
click at [448, 15] on button "Continue" at bounding box center [448, 15] width 52 height 18
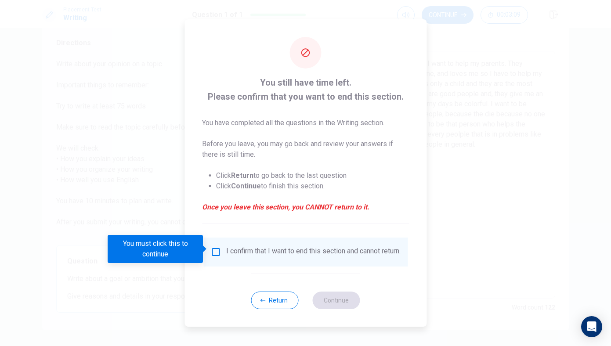
click at [218, 255] on div "I confirm that I want to end this section and cannot return." at bounding box center [305, 252] width 190 height 11
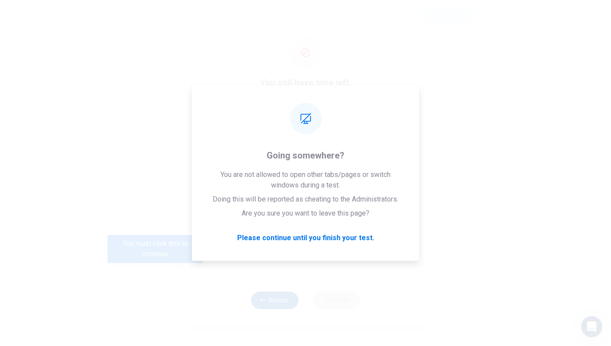
click at [282, 307] on button "Return" at bounding box center [274, 301] width 47 height 18
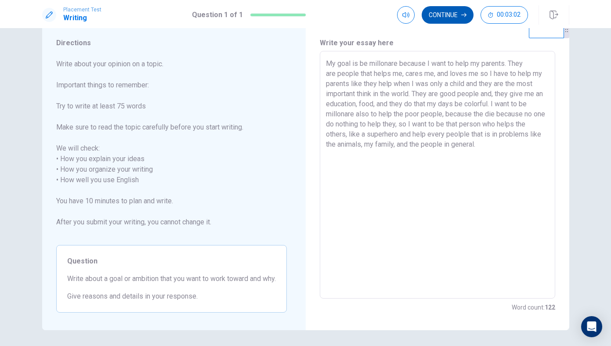
click at [436, 13] on button "Continue" at bounding box center [448, 15] width 52 height 18
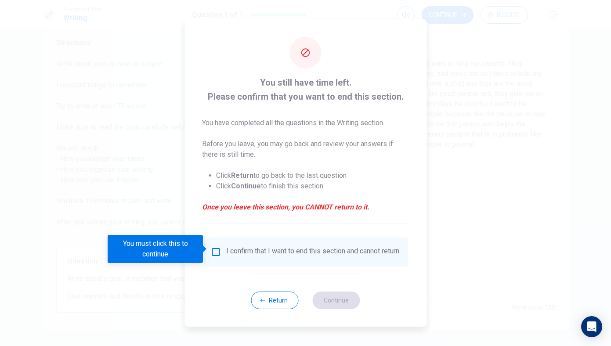
click at [214, 250] on input "You must click this to continue" at bounding box center [215, 252] width 11 height 11
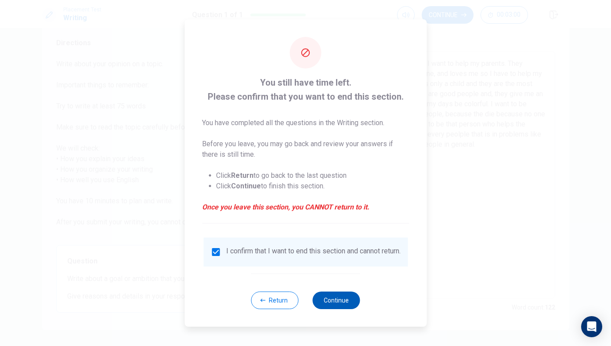
click at [340, 309] on button "Continue" at bounding box center [336, 301] width 47 height 18
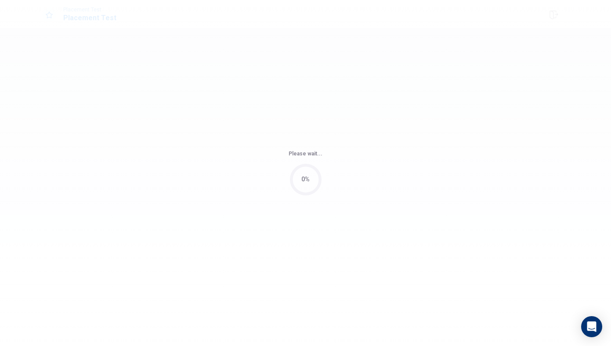
scroll to position [0, 0]
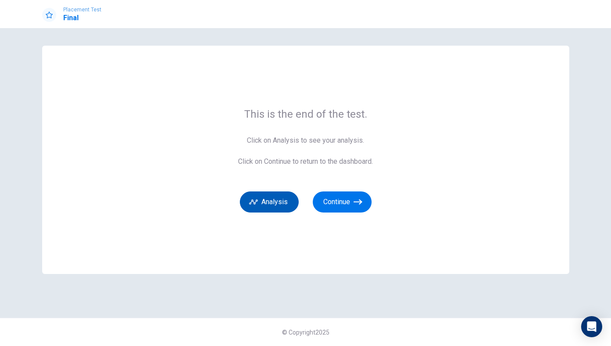
click at [286, 203] on button "Analysis" at bounding box center [269, 201] width 59 height 21
